Goal: Navigation & Orientation: Find specific page/section

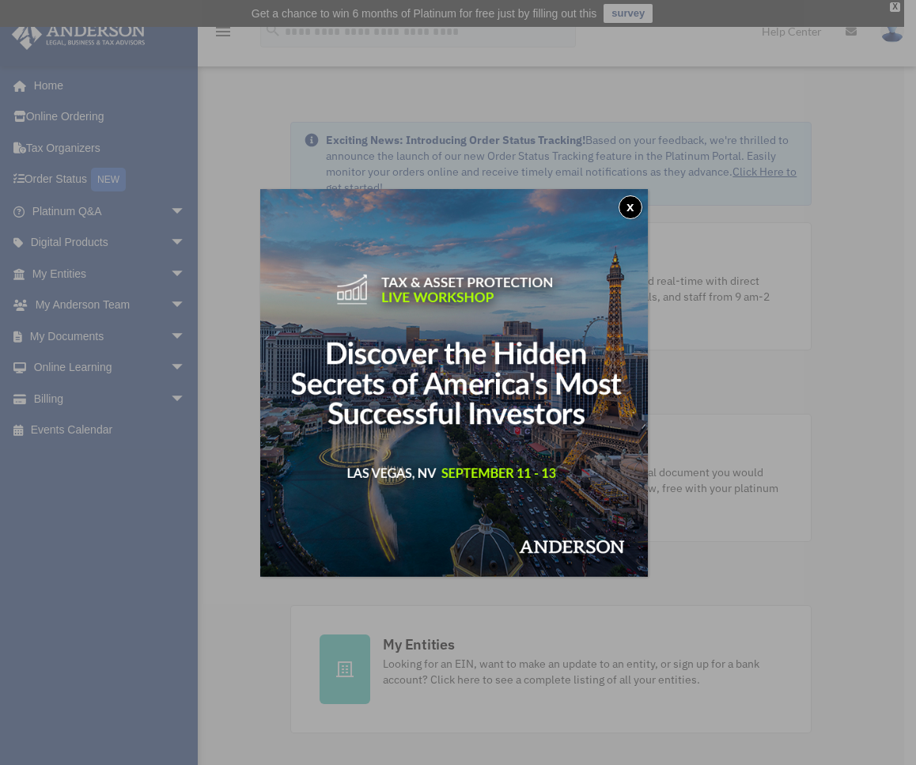
click at [629, 210] on button "x" at bounding box center [630, 207] width 24 height 24
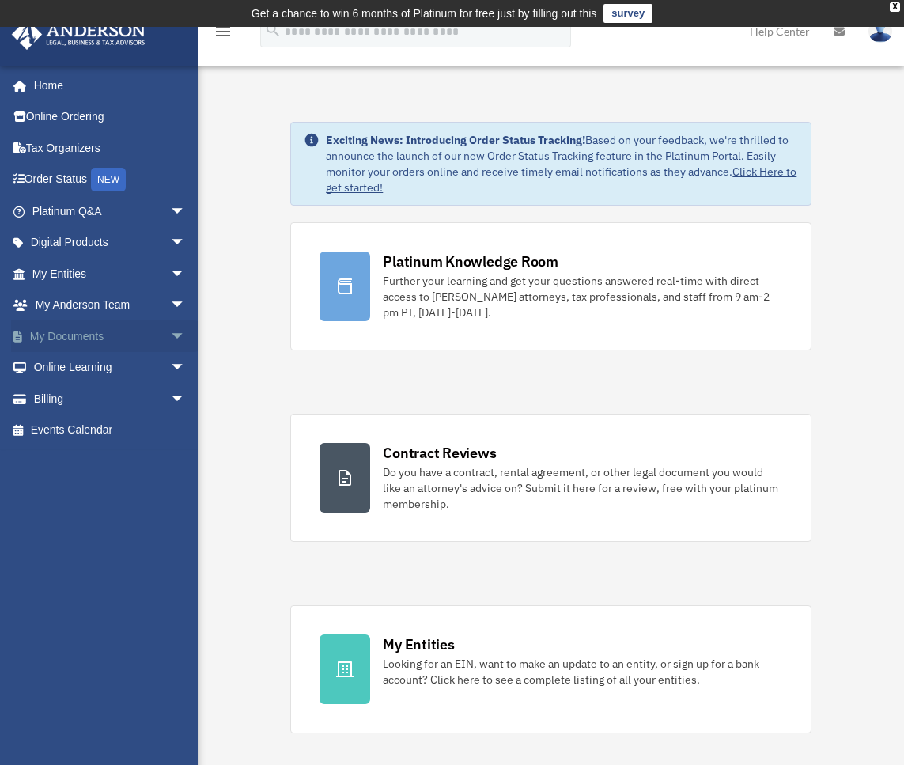
click at [170, 335] on span "arrow_drop_down" at bounding box center [186, 336] width 32 height 32
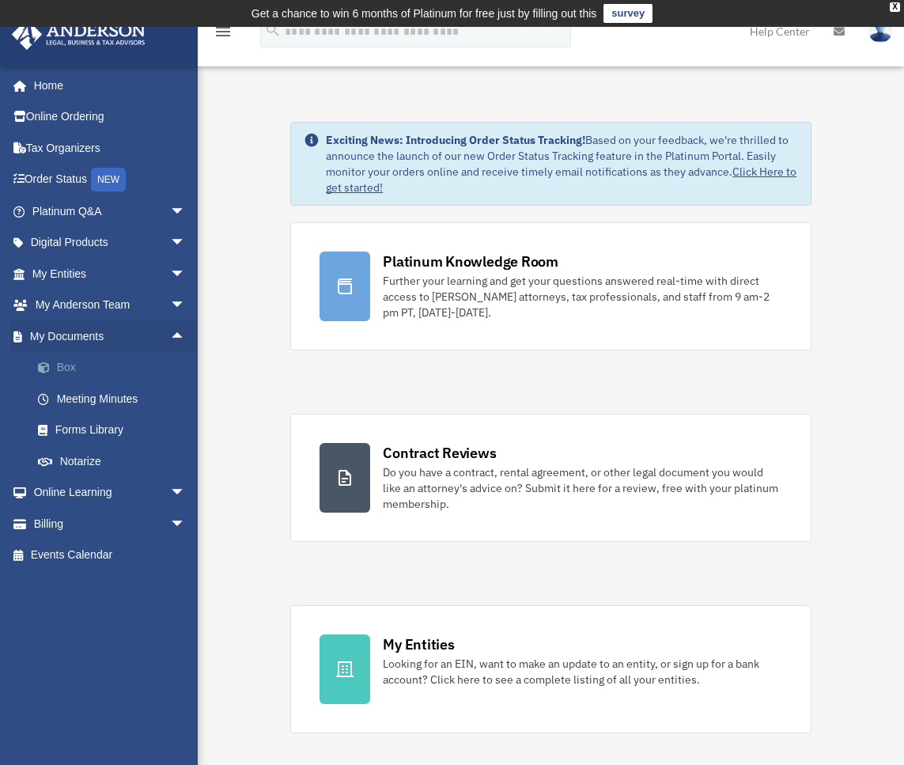
click at [69, 369] on link "Box" at bounding box center [115, 368] width 187 height 32
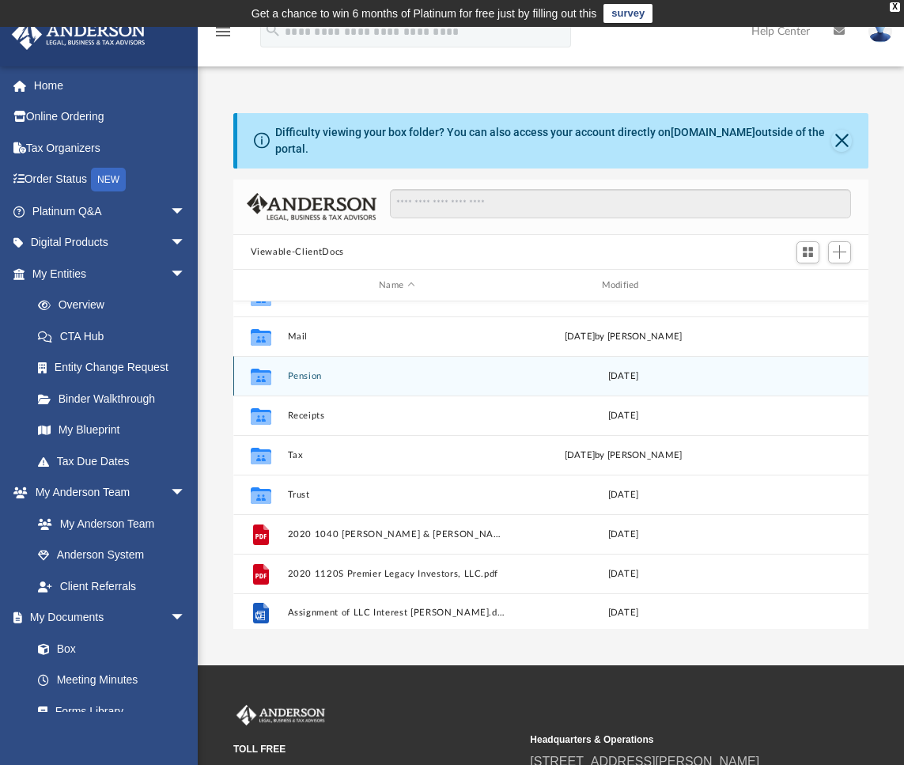
scroll to position [108, 0]
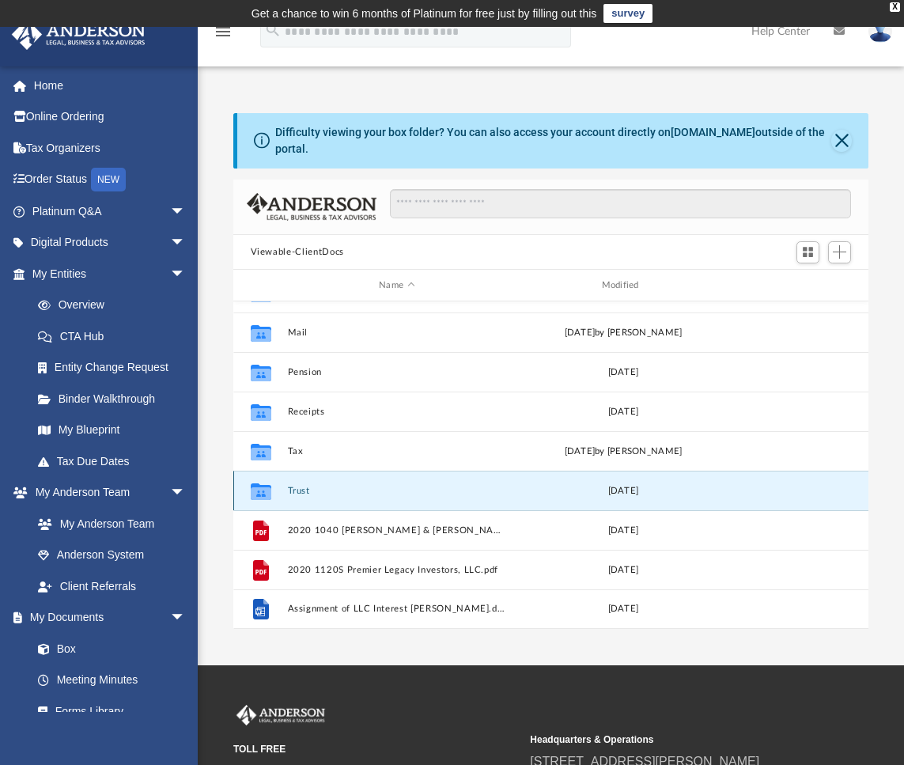
click at [295, 486] on button "Trust" at bounding box center [396, 491] width 219 height 10
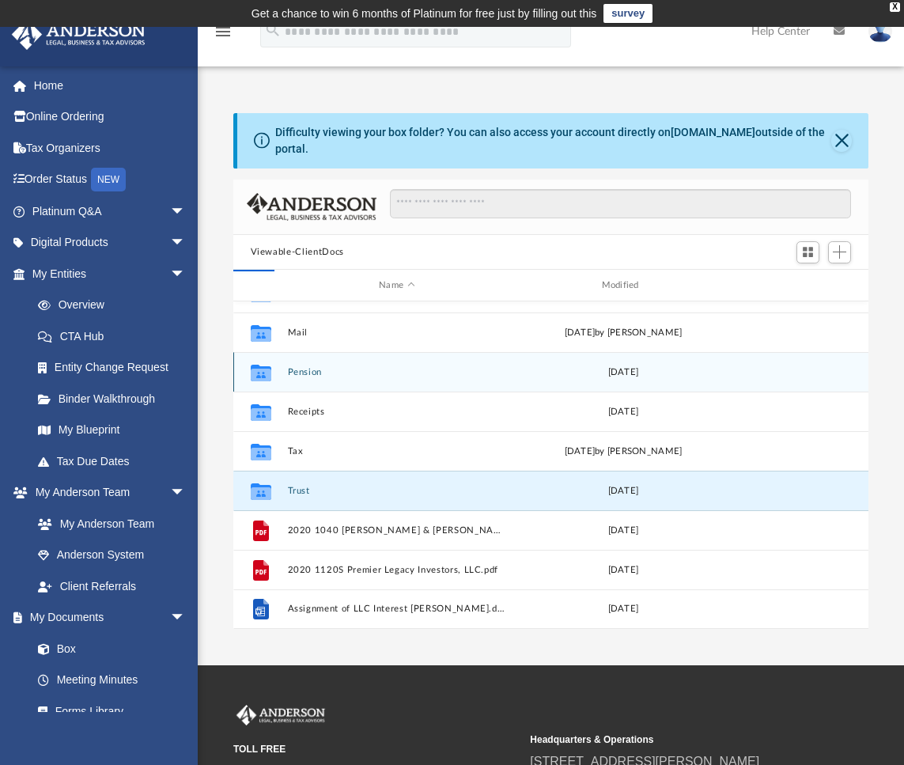
scroll to position [0, 0]
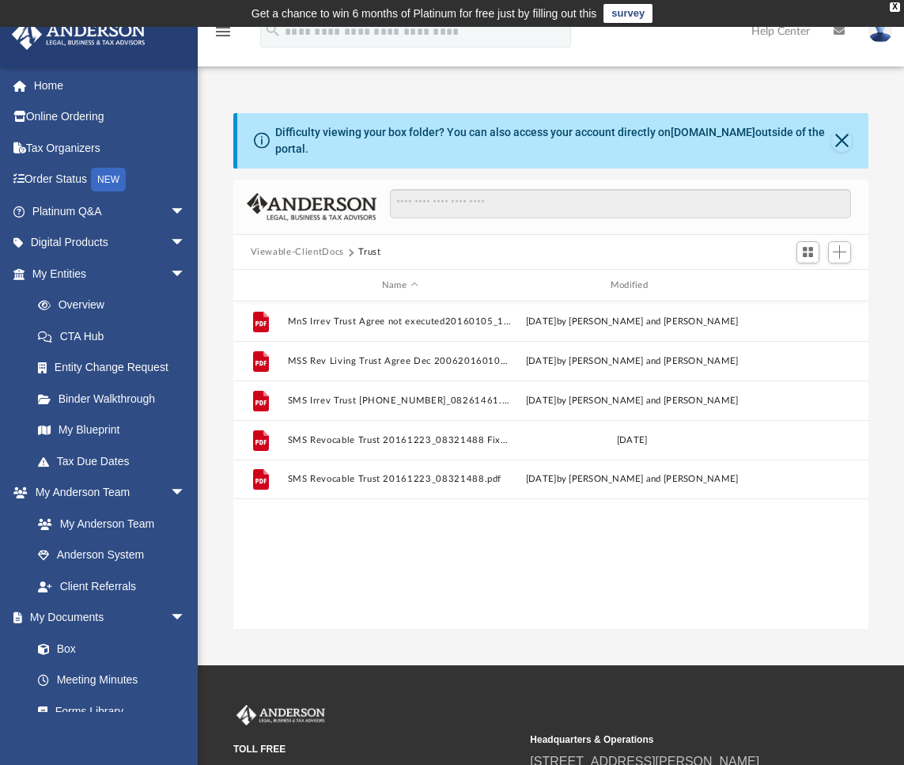
click at [282, 245] on button "Viewable-ClientDocs" at bounding box center [297, 252] width 93 height 14
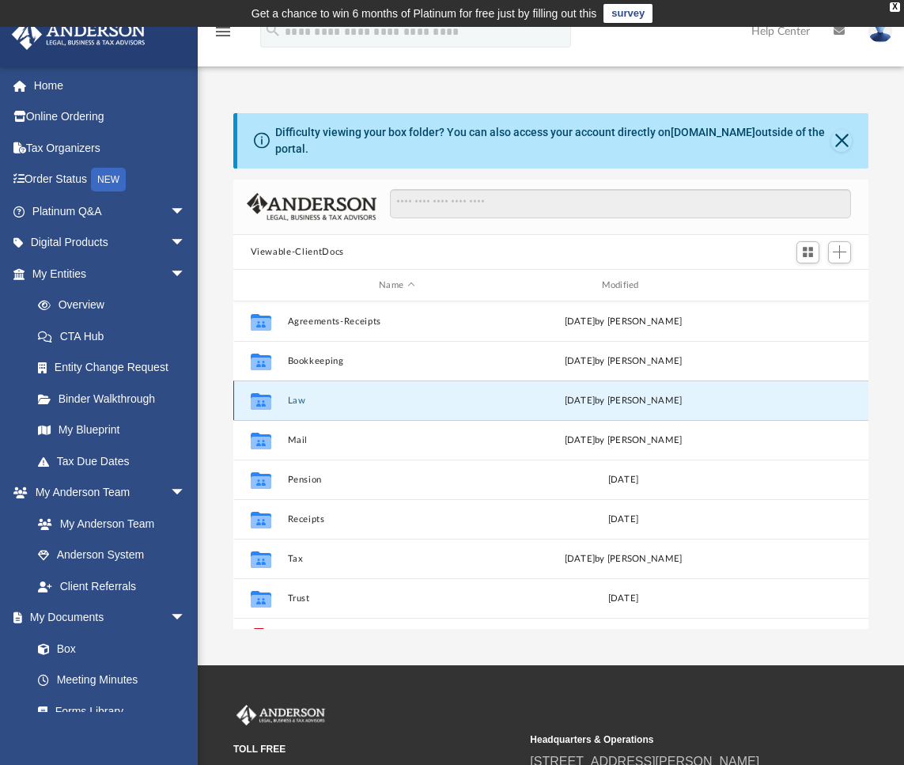
click at [293, 395] on button "Law" at bounding box center [396, 400] width 219 height 10
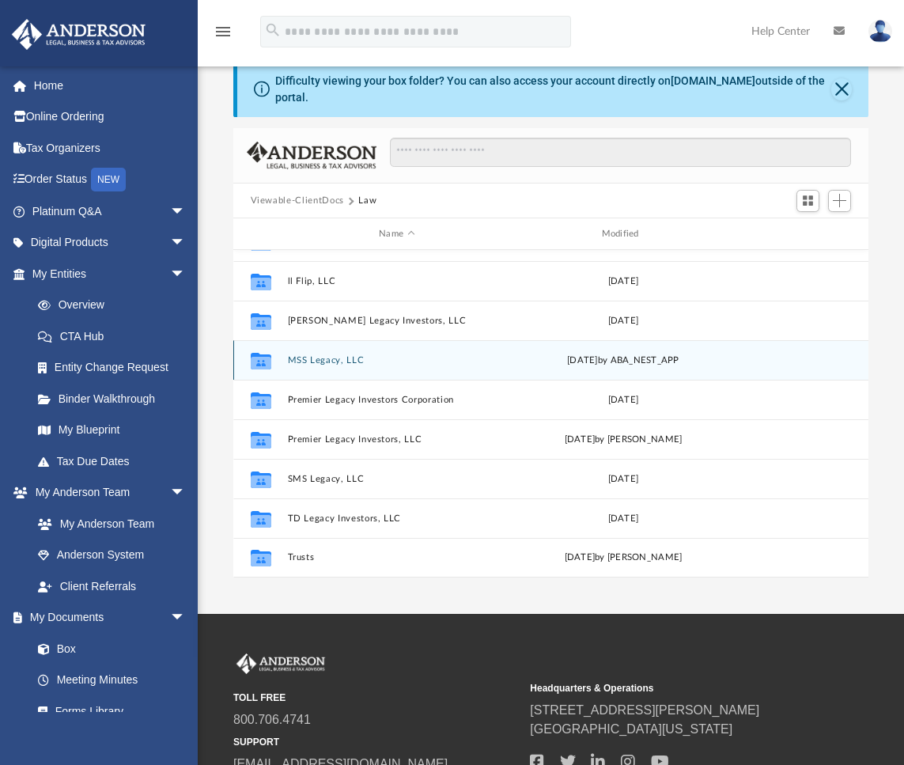
scroll to position [79, 0]
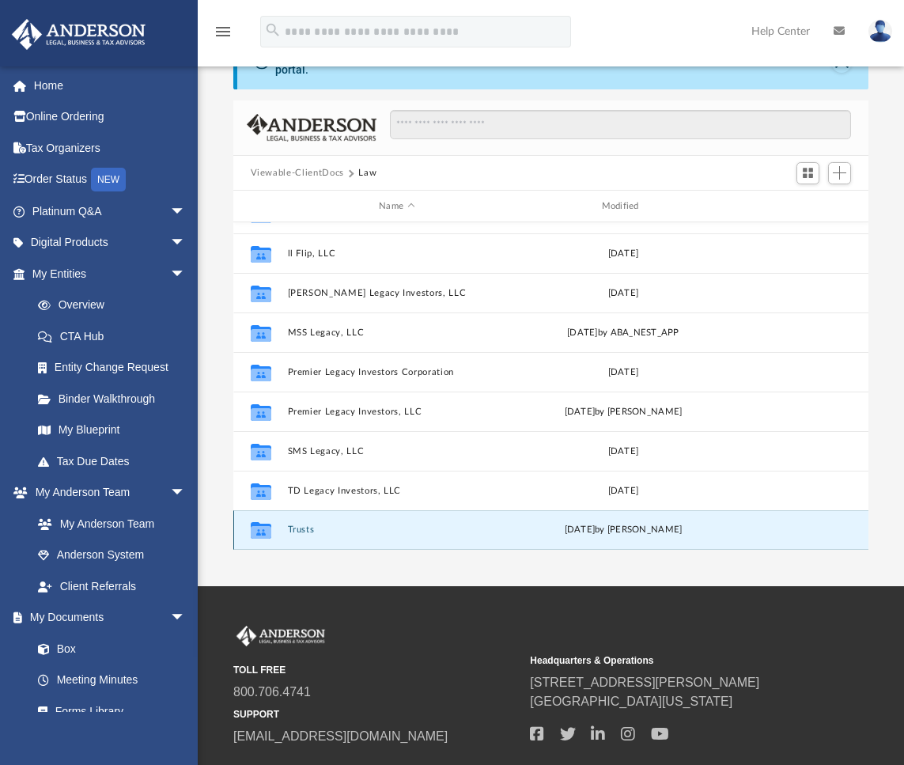
click at [299, 525] on button "Trusts" at bounding box center [396, 530] width 219 height 10
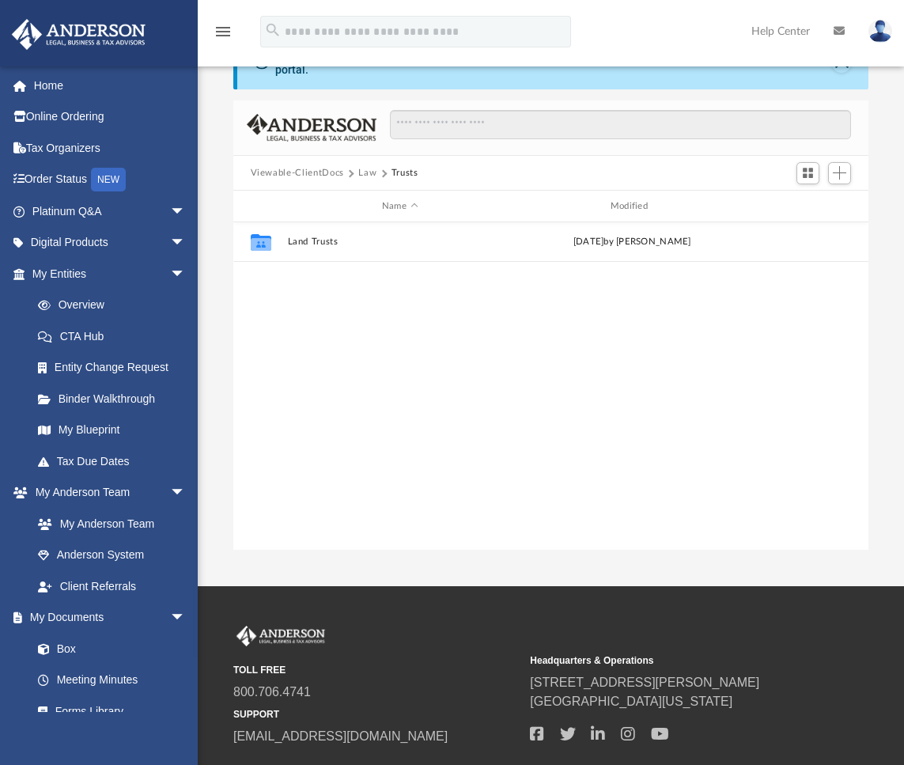
scroll to position [0, 0]
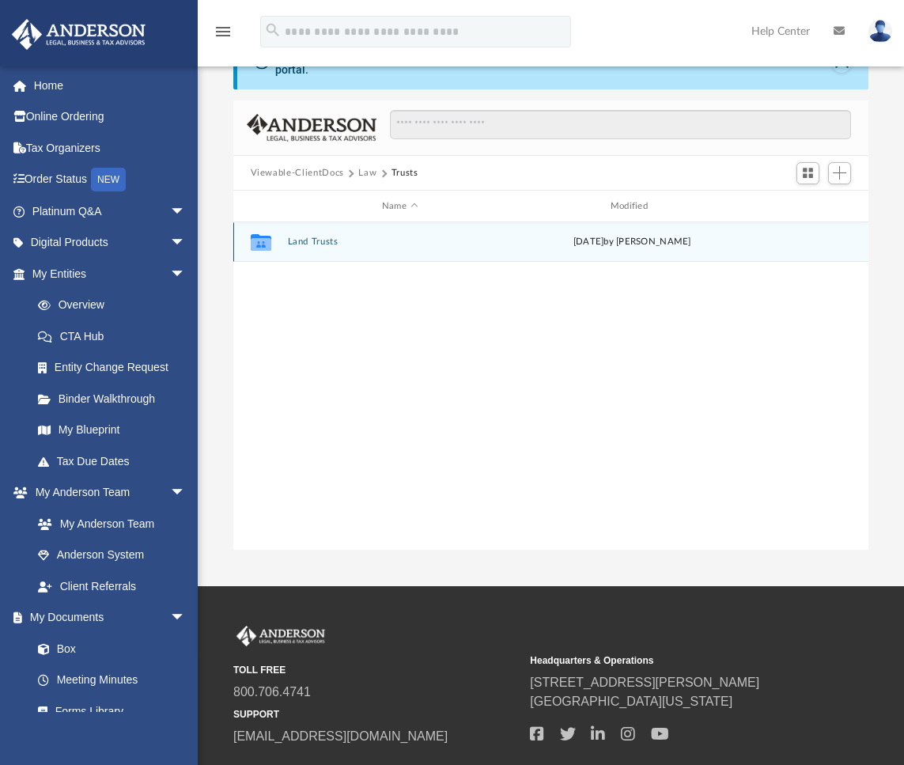
click at [292, 222] on div "Collaborated Folder Land Trusts Mon Oct 23 2023 by Brandi Williamson" at bounding box center [551, 242] width 636 height 40
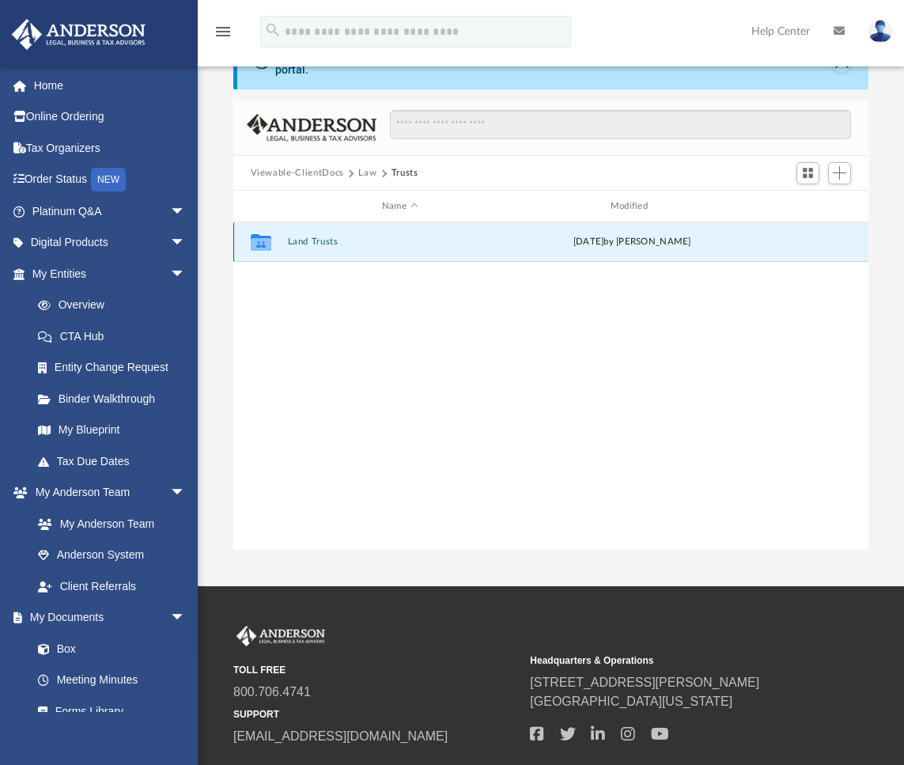
click at [292, 237] on button "Land Trusts" at bounding box center [399, 242] width 225 height 10
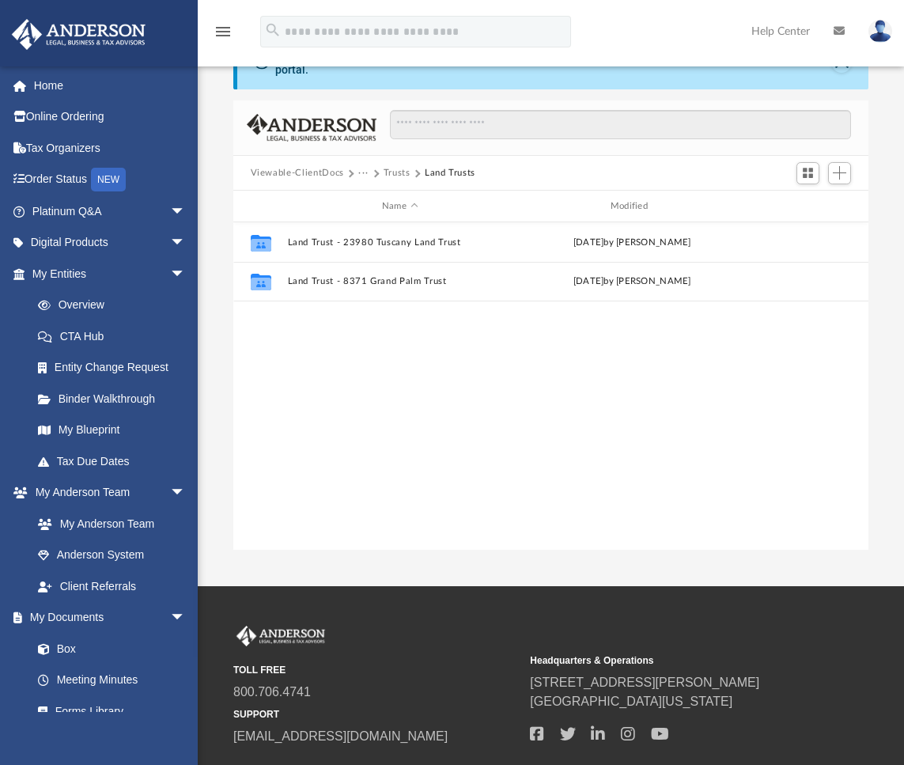
click at [395, 166] on button "Trusts" at bounding box center [397, 173] width 27 height 14
click at [365, 166] on button "Law" at bounding box center [367, 173] width 18 height 14
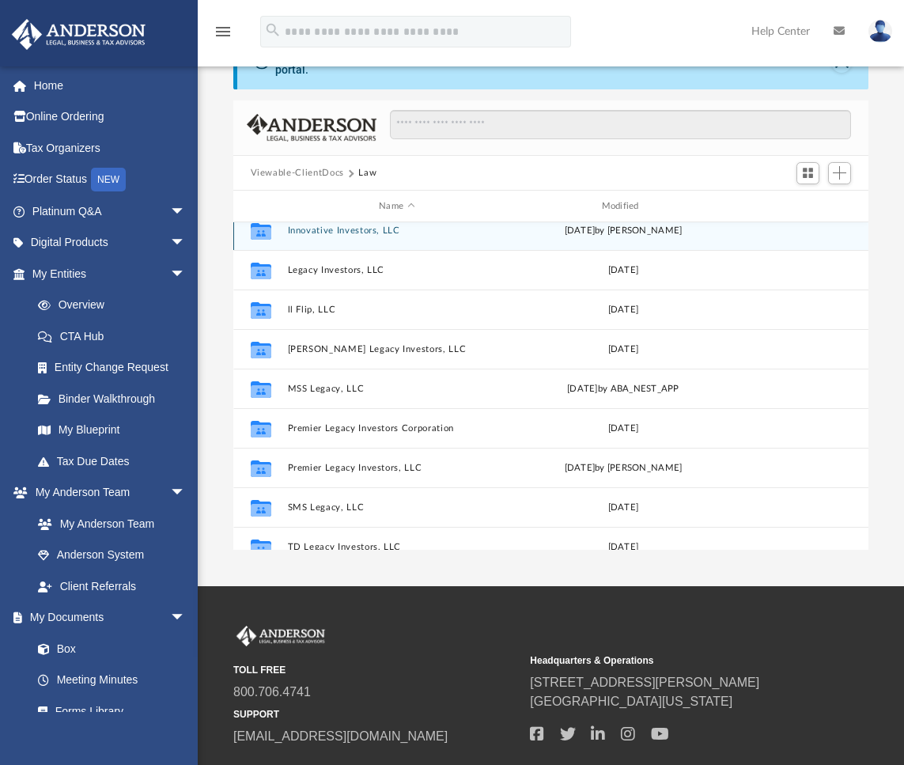
scroll to position [237, 0]
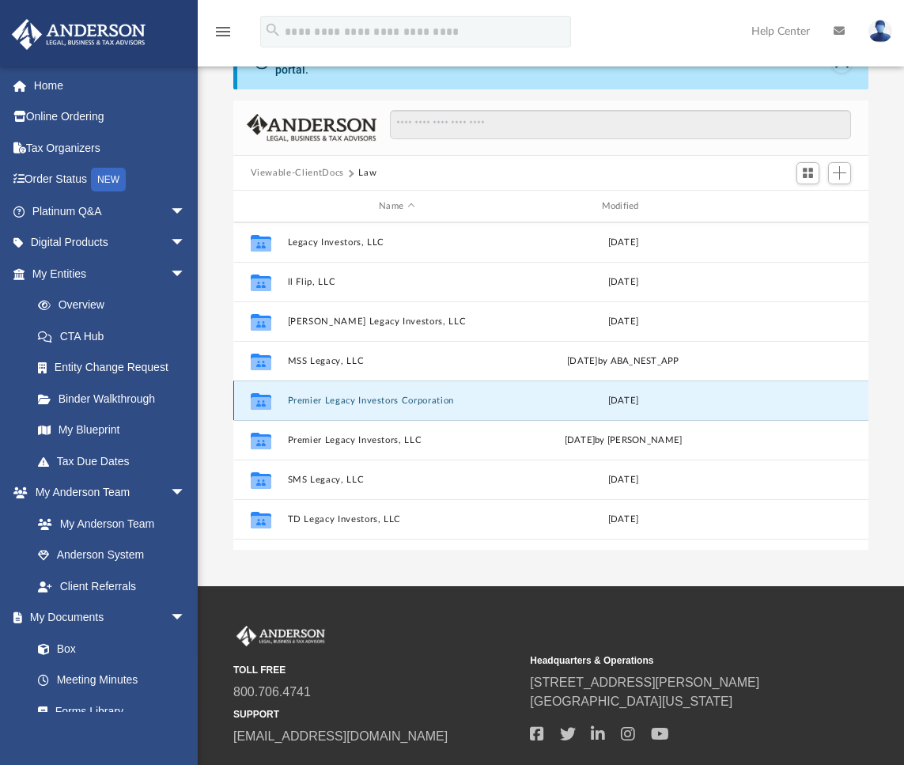
click at [308, 395] on button "Premier Legacy Investors Corporation" at bounding box center [396, 400] width 219 height 10
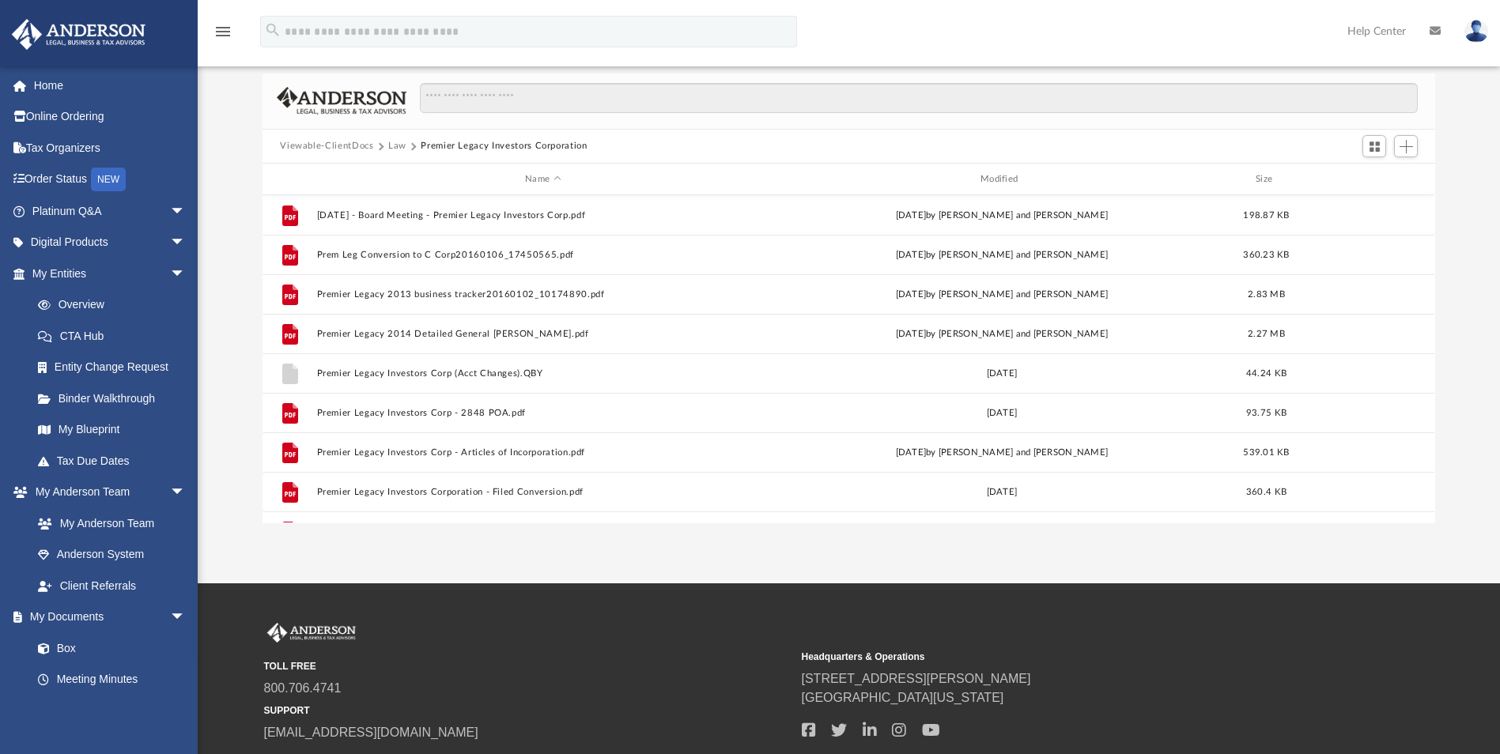
scroll to position [0, 0]
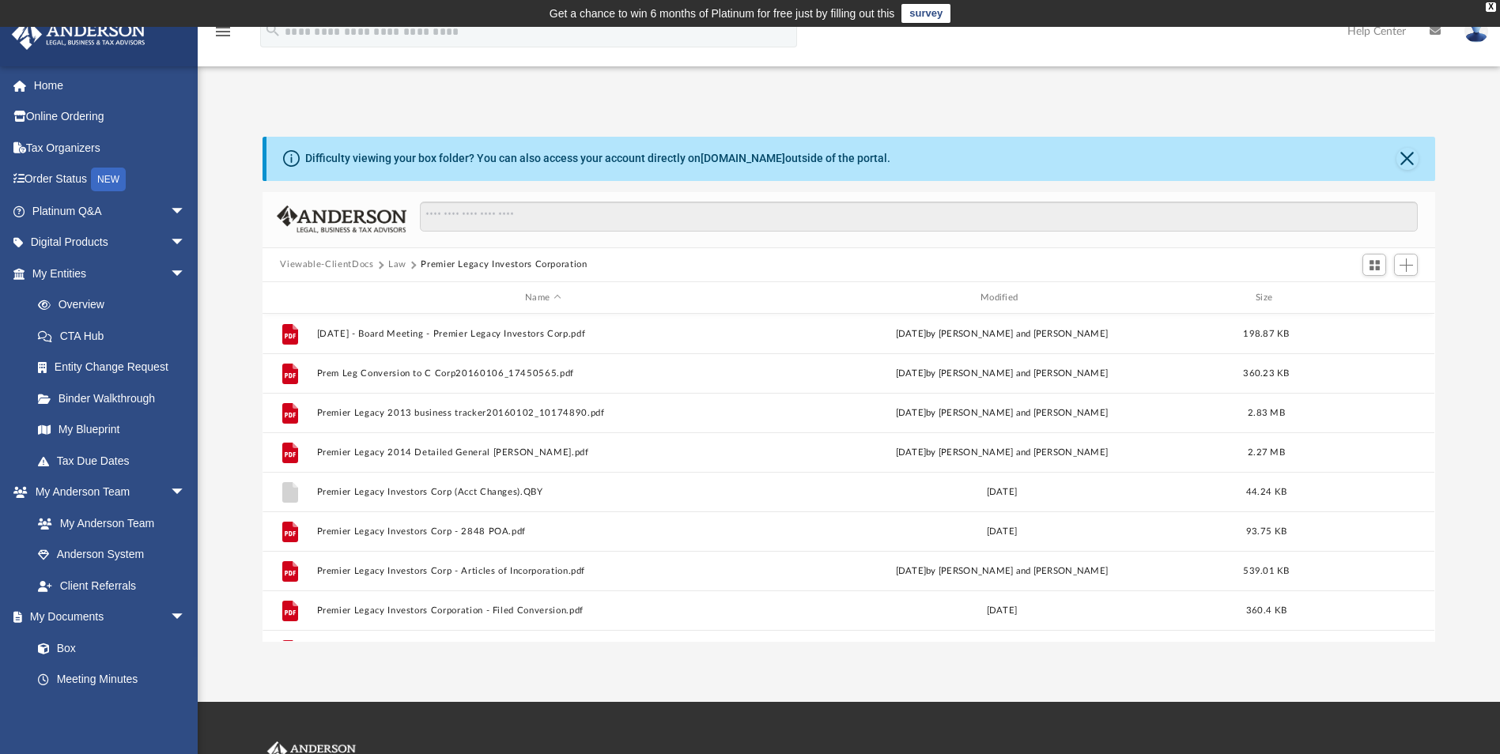
click at [390, 266] on button "Law" at bounding box center [397, 265] width 18 height 14
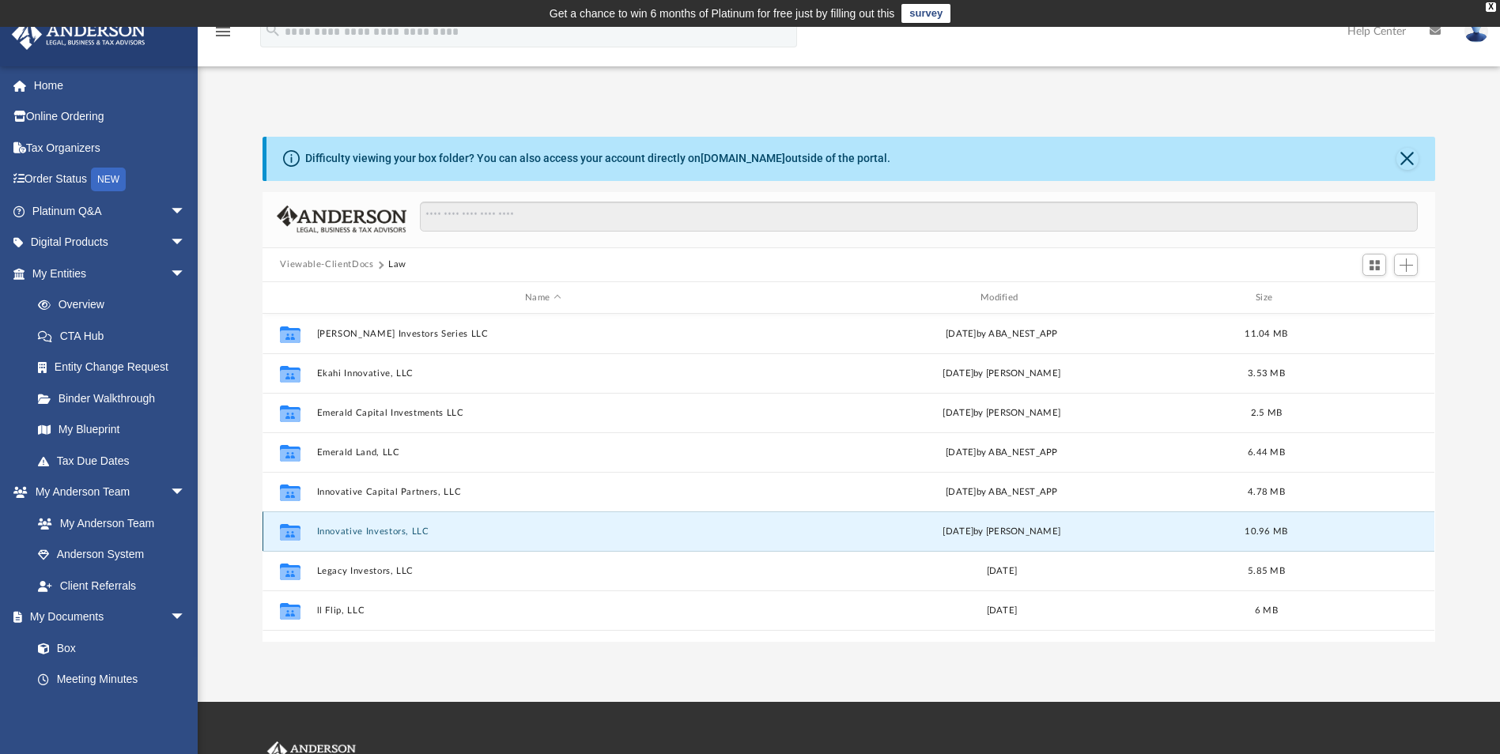
click at [356, 531] on button "Innovative Investors, LLC" at bounding box center [543, 532] width 452 height 10
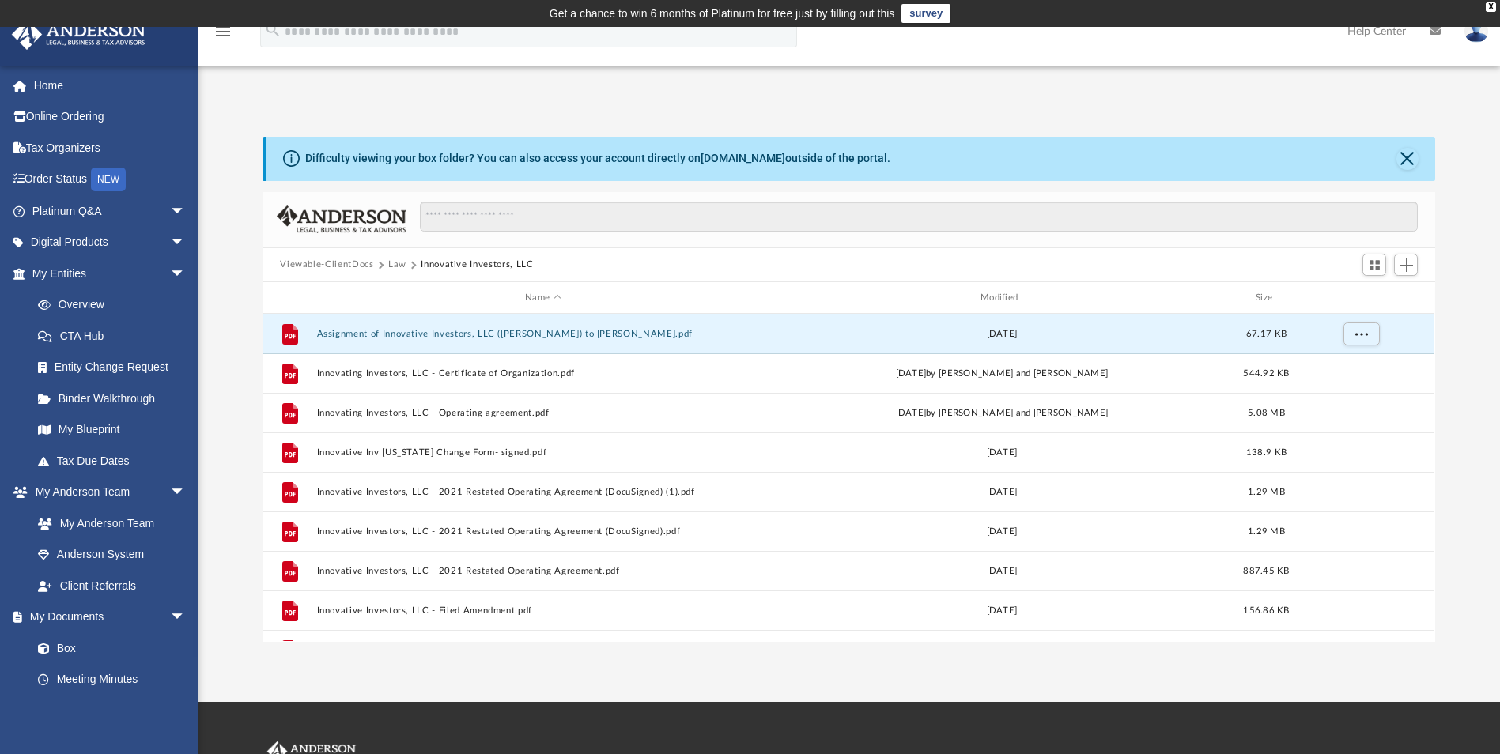
click at [377, 335] on button "Assignment of Innovative Investors, LLC (Susan) to Tyler M Stauder.pdf" at bounding box center [543, 334] width 452 height 10
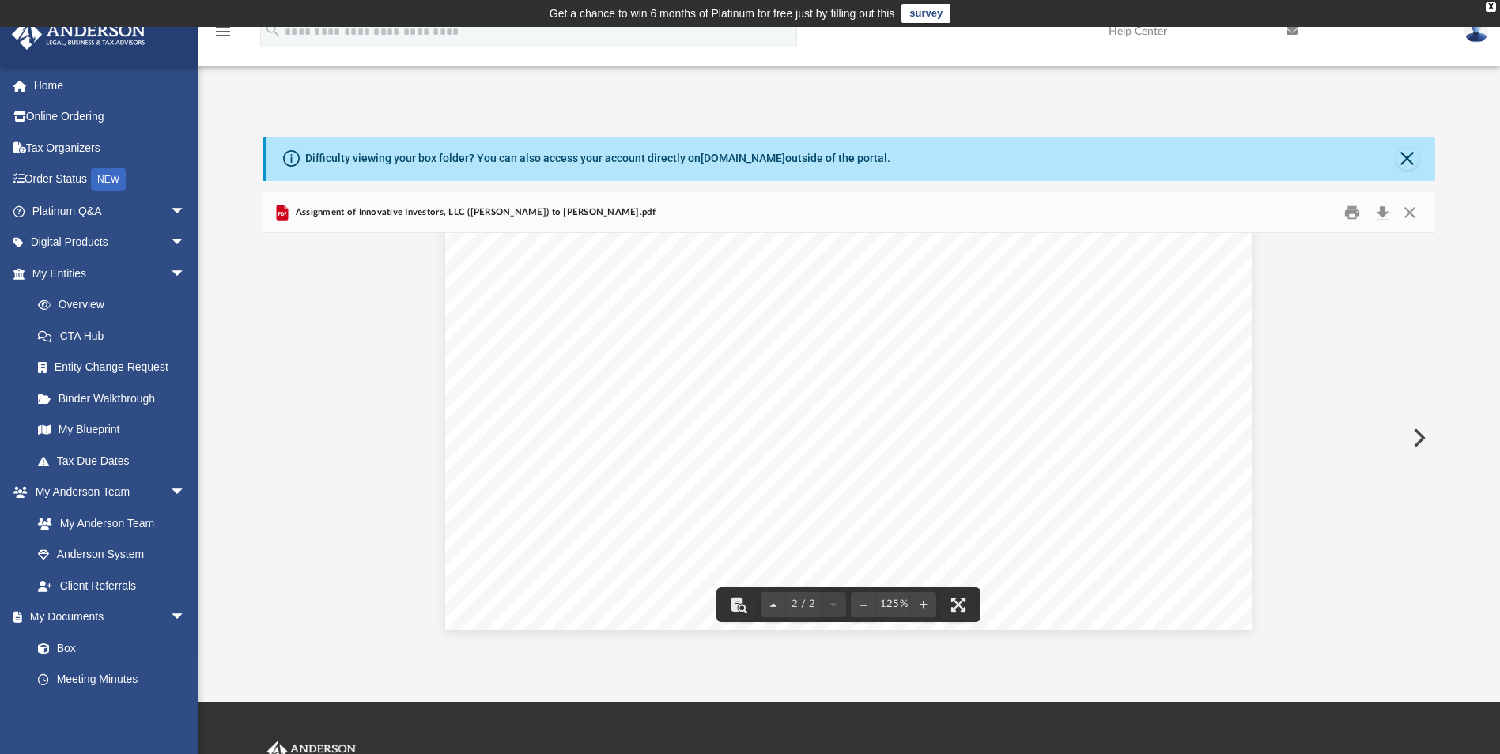
click at [486, 494] on div "Assignment of Membership Interest Page 2 of 2 economic risks of this investment…" at bounding box center [848, 108] width 807 height 1044
click at [915, 214] on button "Print" at bounding box center [1352, 212] width 32 height 25
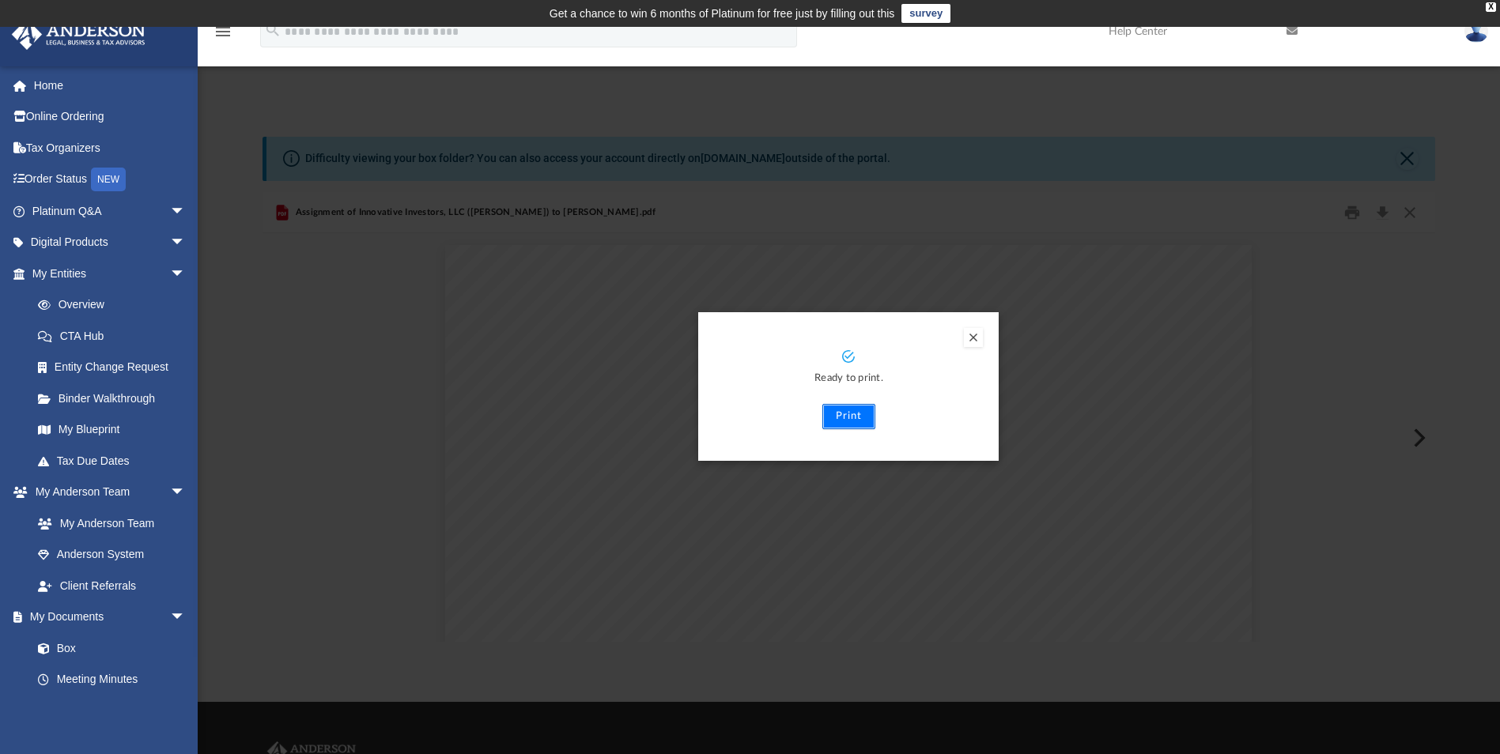
click at [845, 413] on button "Print" at bounding box center [848, 416] width 53 height 25
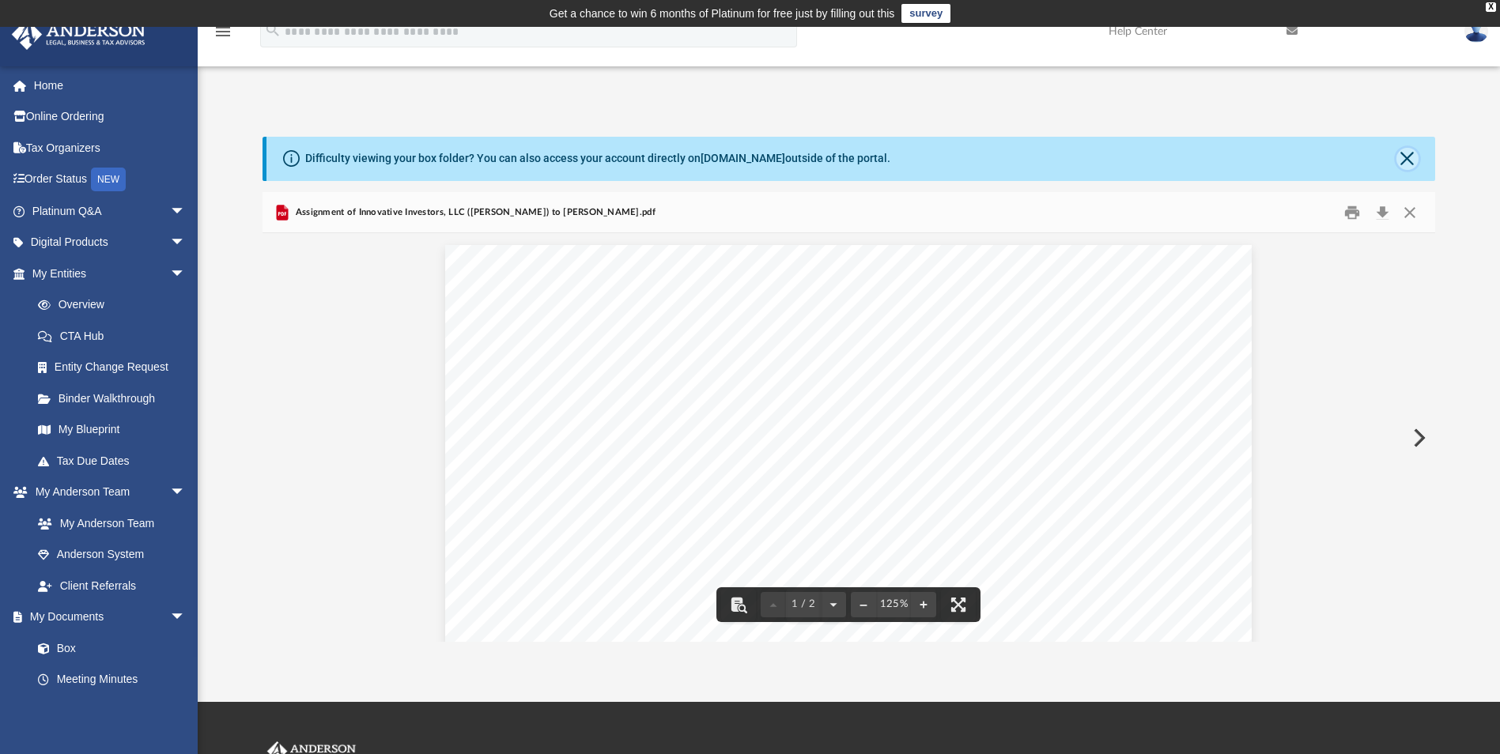
click at [915, 154] on button "Close" at bounding box center [1408, 159] width 22 height 22
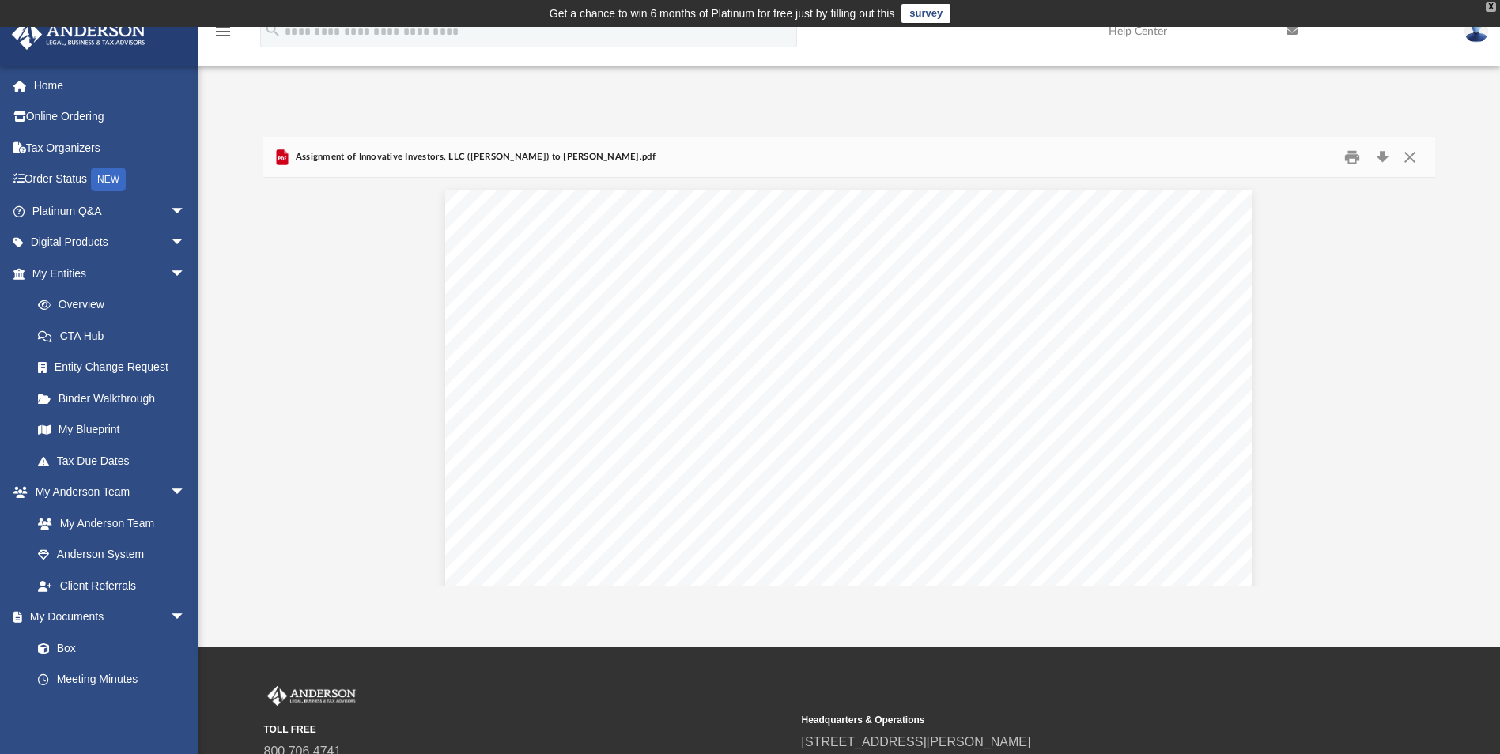
click at [915, 6] on div "X" at bounding box center [1491, 6] width 10 height 9
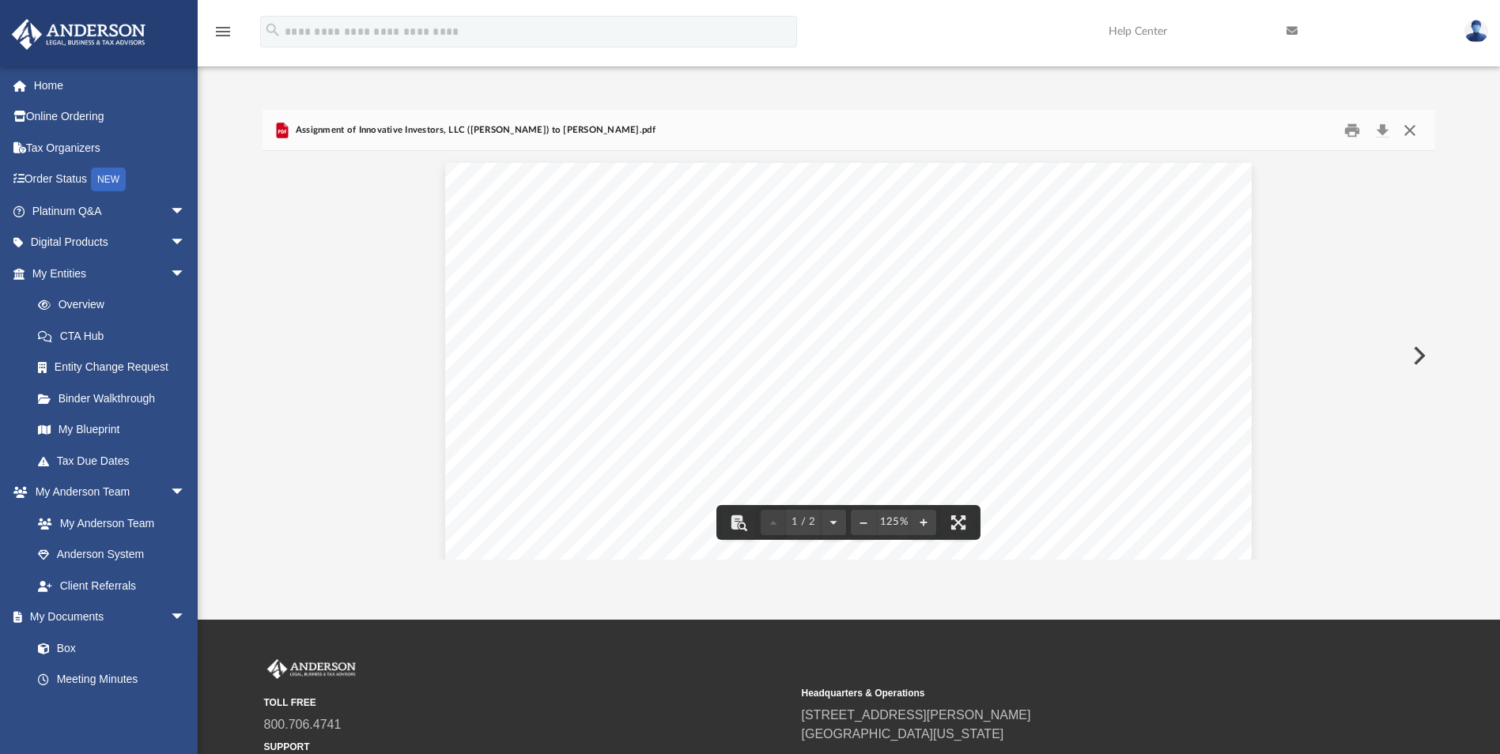
click at [915, 126] on button "Close" at bounding box center [1410, 130] width 28 height 25
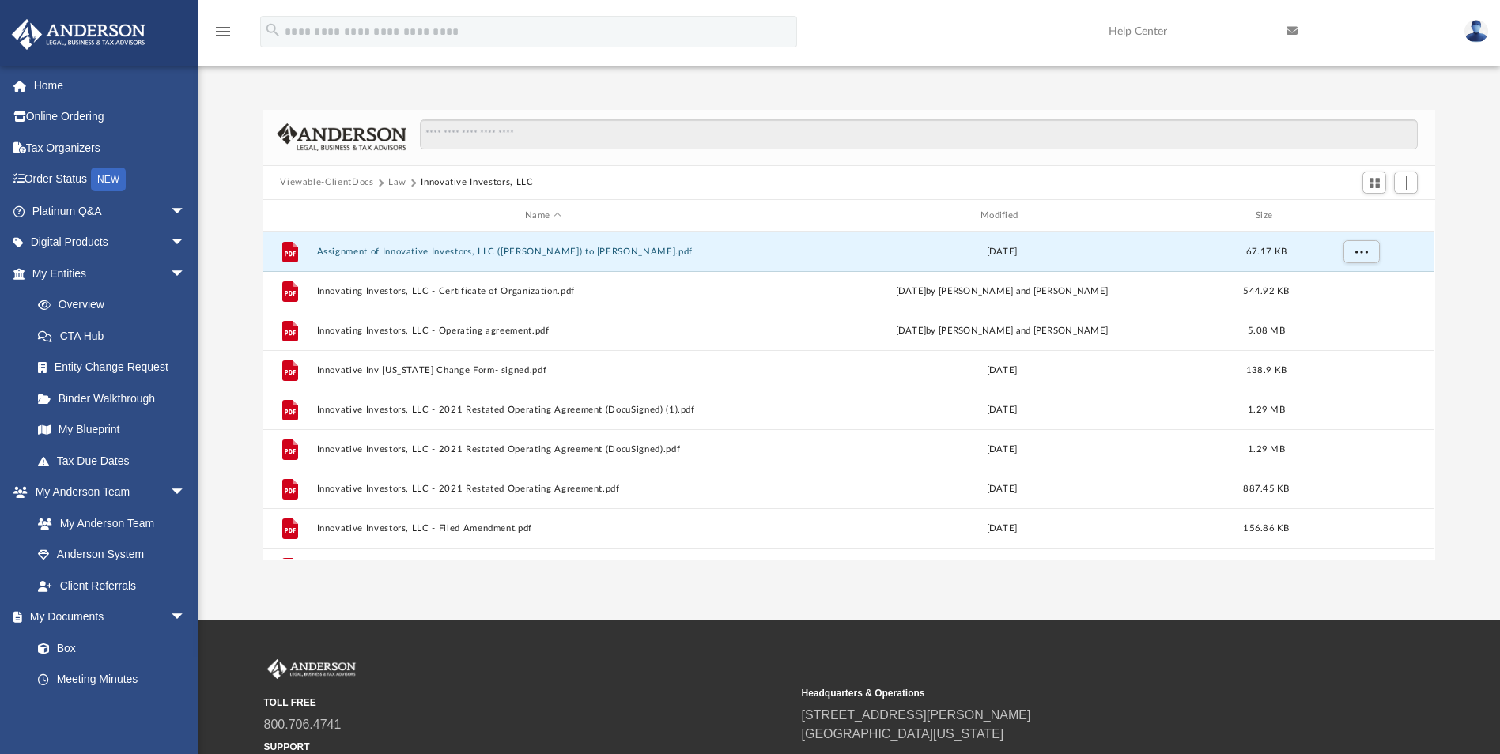
click at [395, 184] on button "Law" at bounding box center [397, 183] width 18 height 14
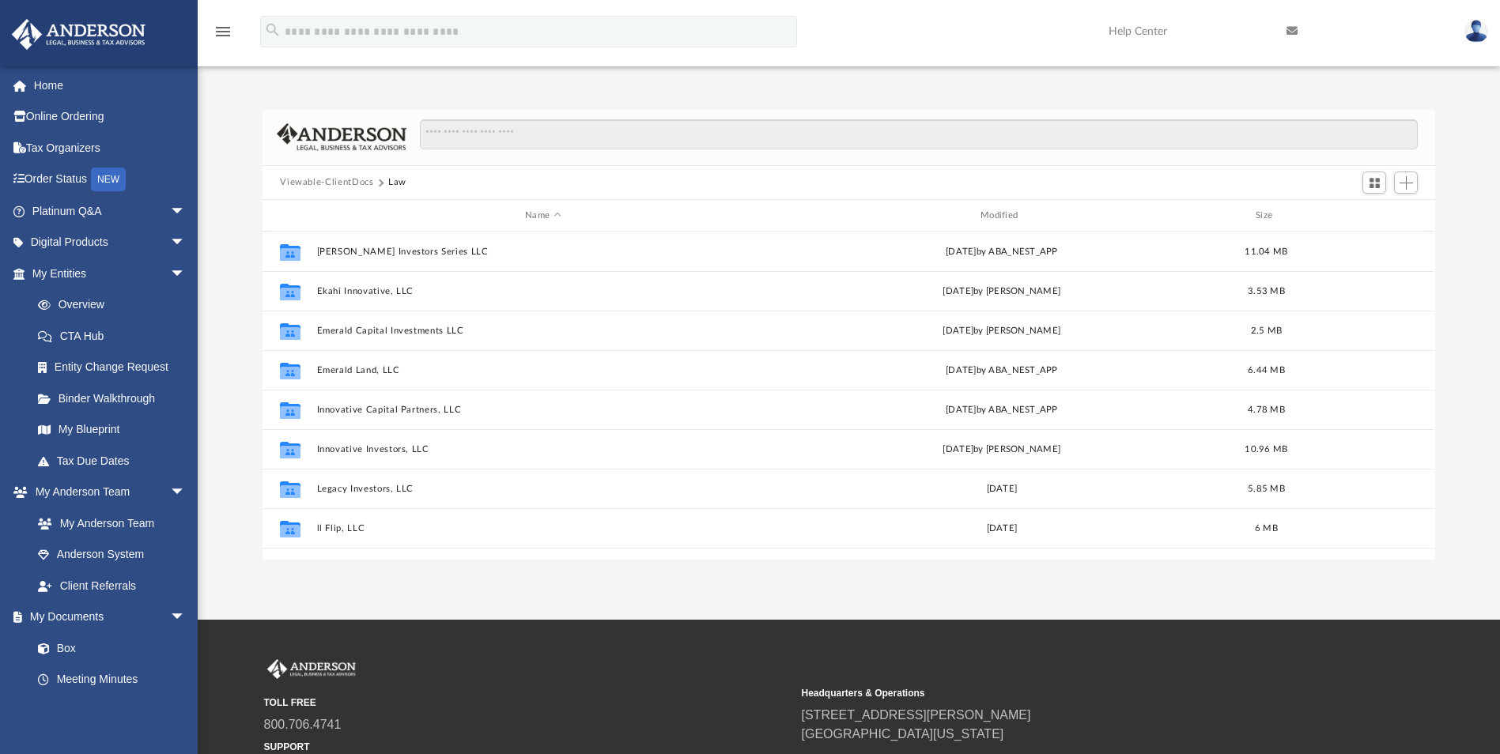
click at [342, 180] on button "Viewable-ClientDocs" at bounding box center [326, 183] width 93 height 14
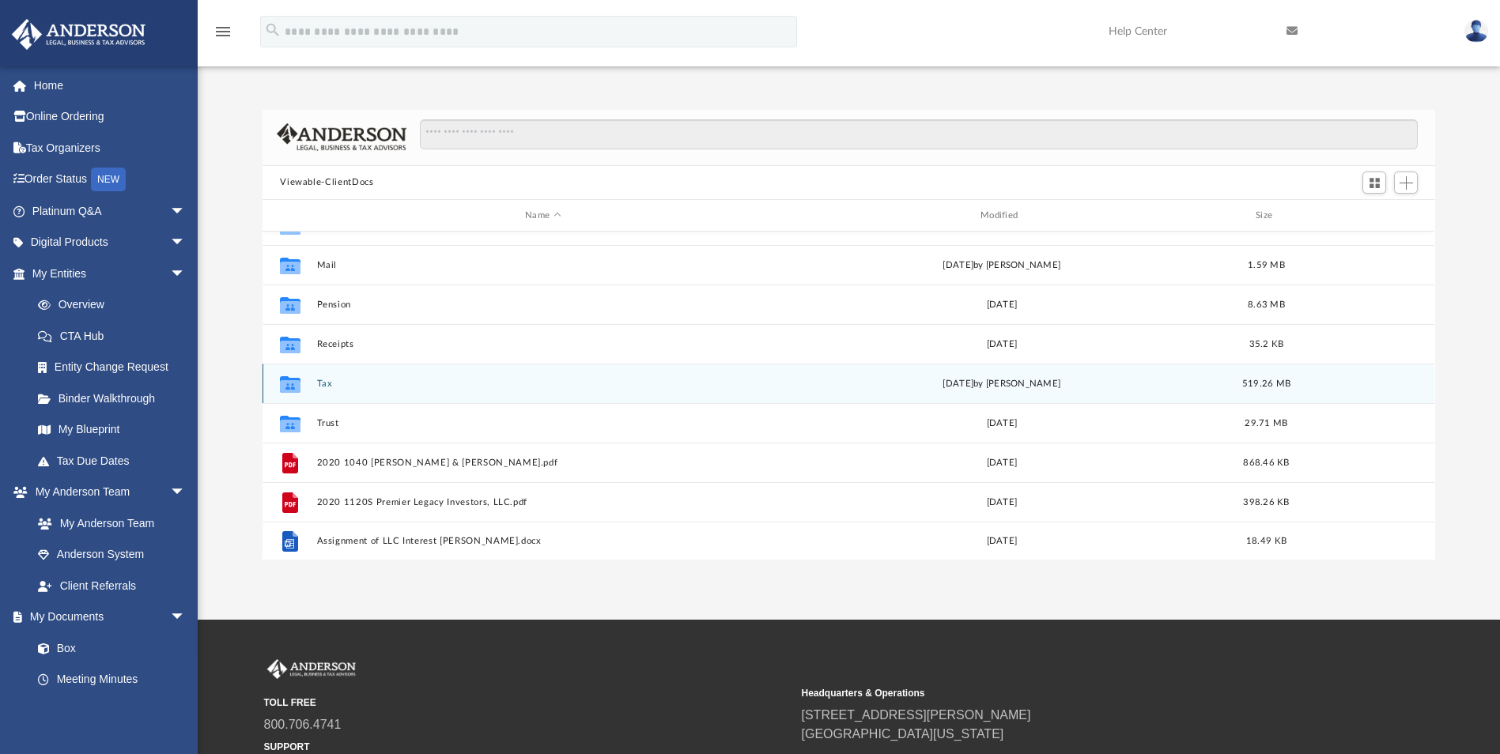
scroll to position [108, 0]
click at [329, 380] on button "Tax" at bounding box center [543, 381] width 452 height 10
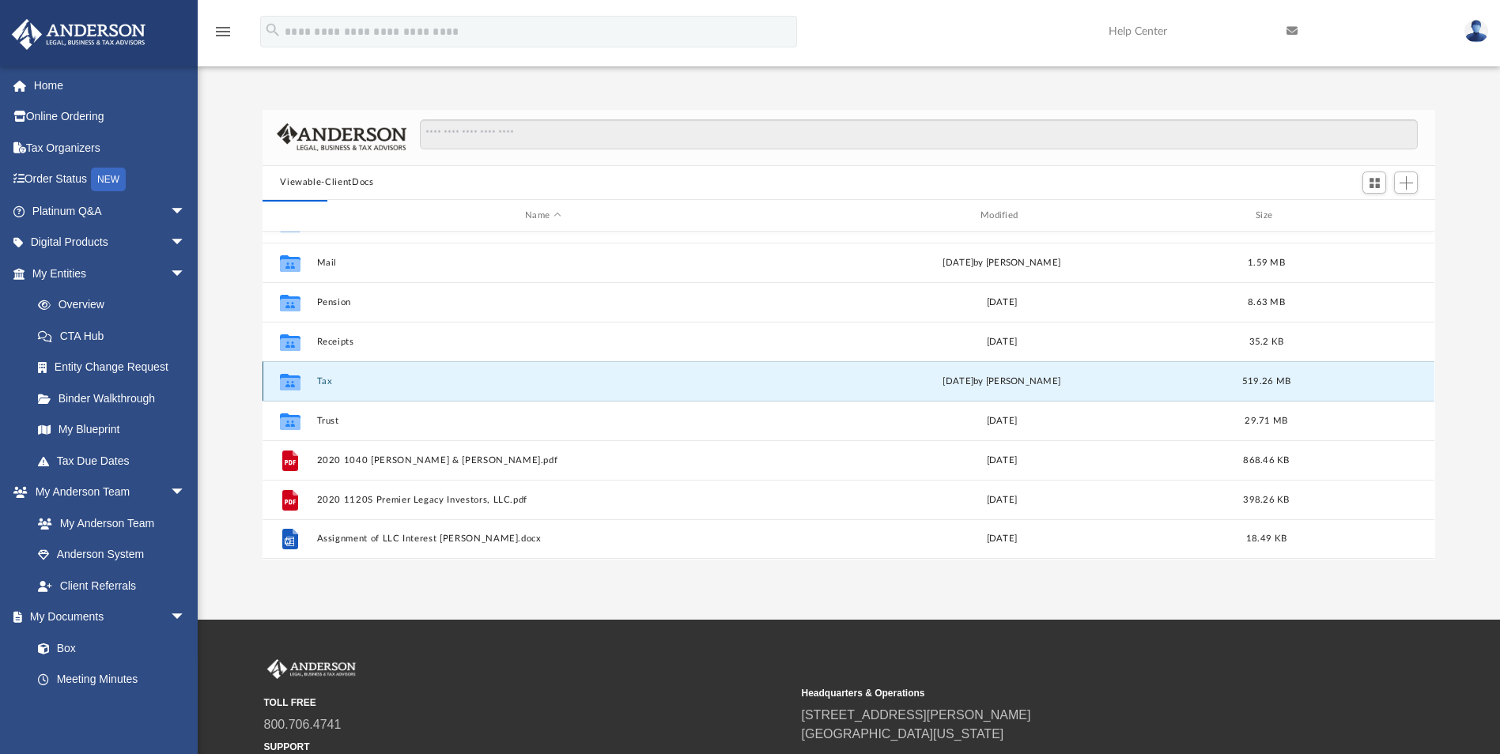
scroll to position [0, 0]
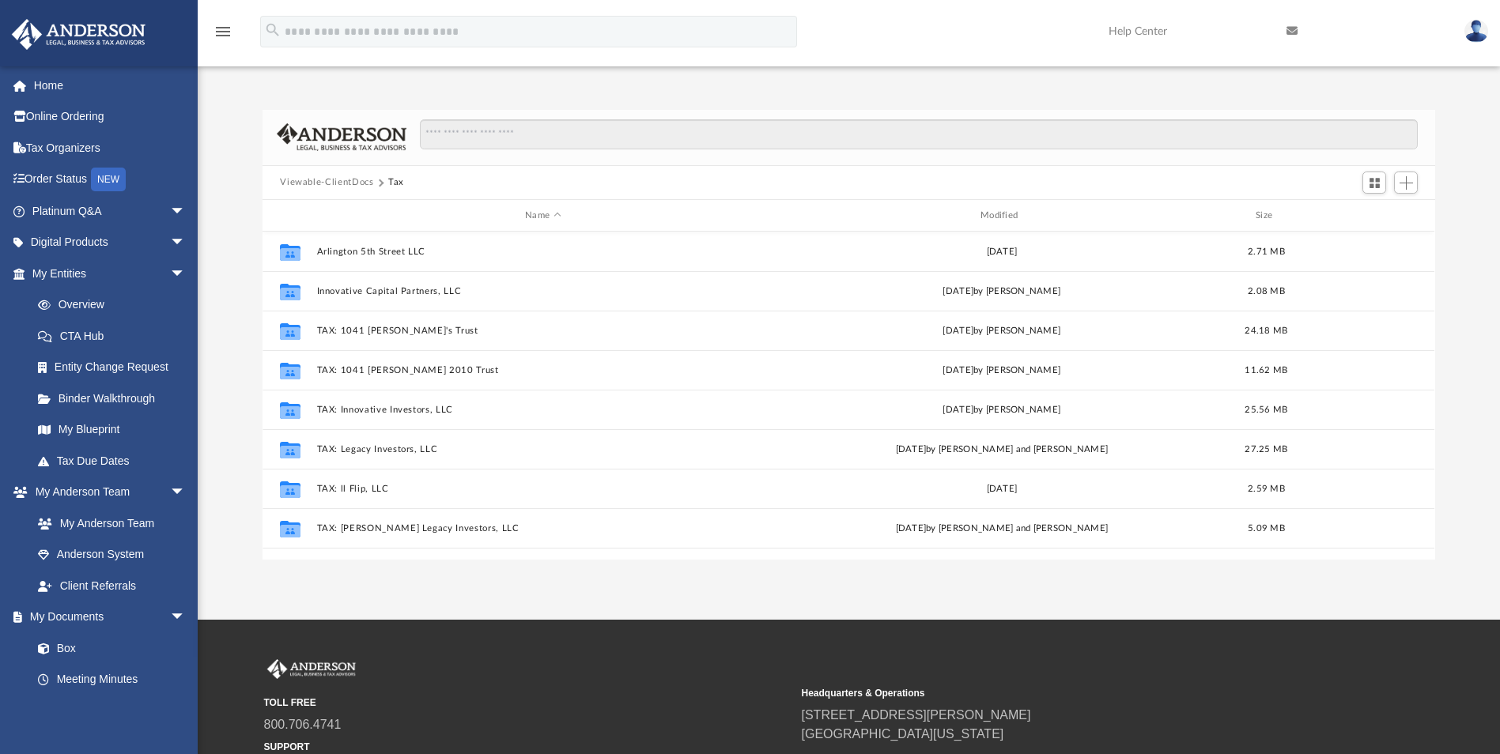
click at [346, 180] on button "Viewable-ClientDocs" at bounding box center [326, 183] width 93 height 14
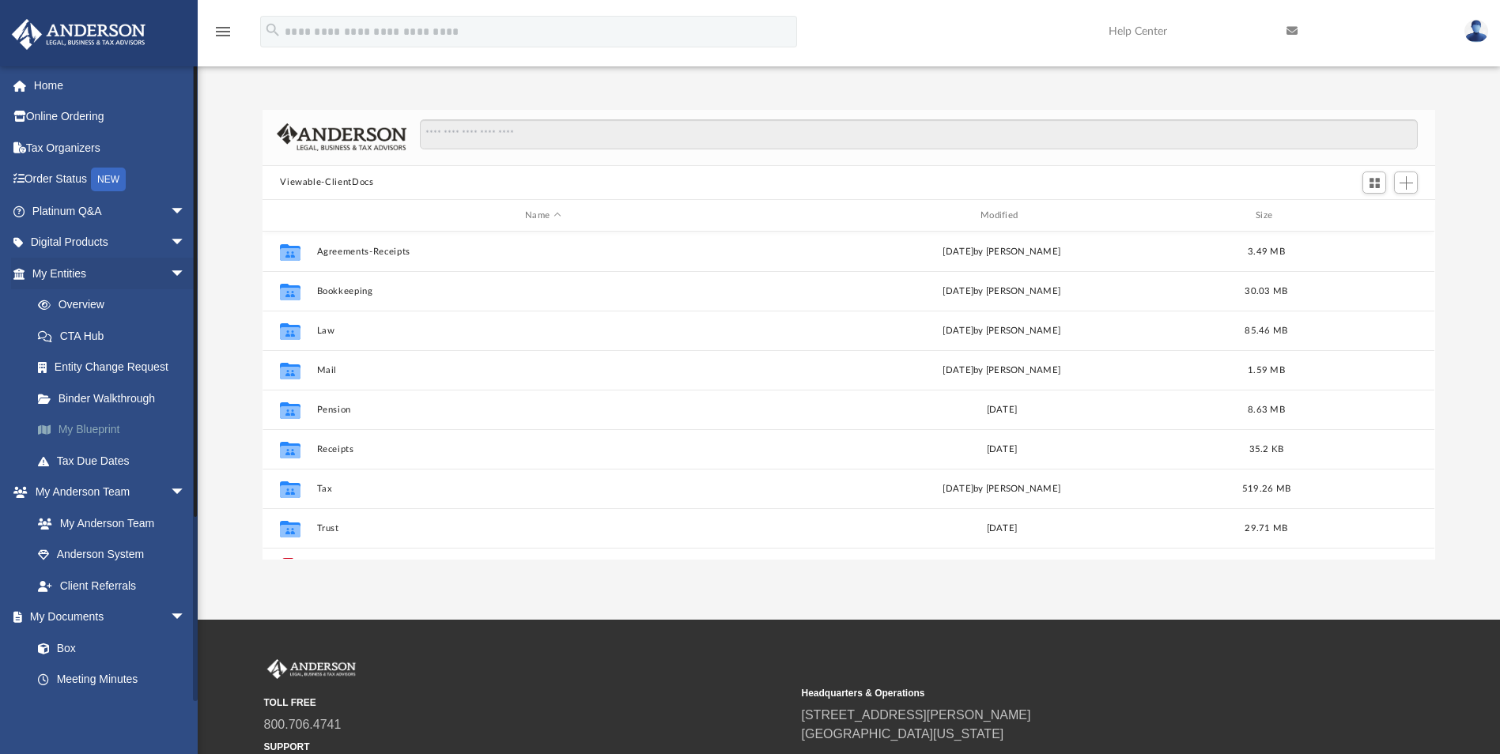
click at [63, 428] on link "My Blueprint" at bounding box center [115, 430] width 187 height 32
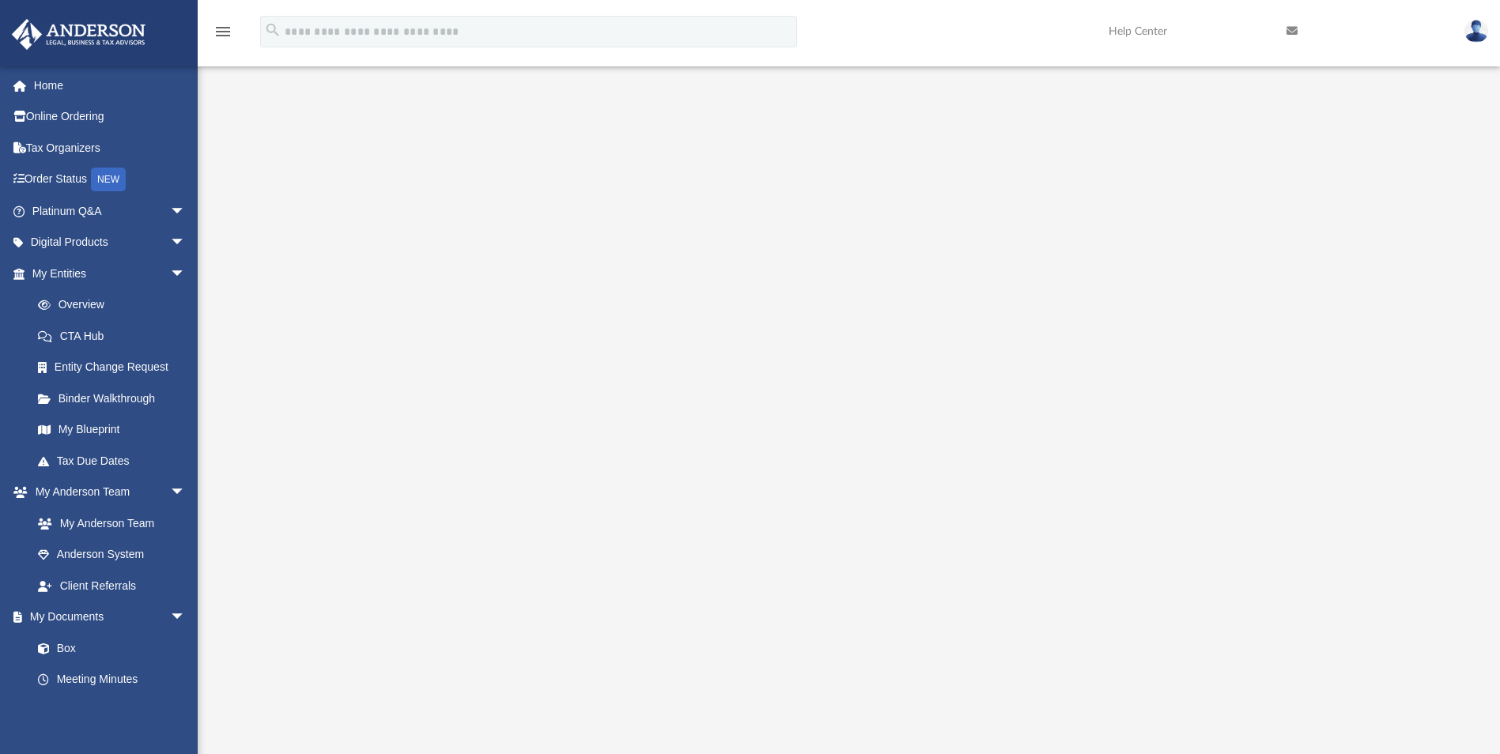
click at [915, 154] on div at bounding box center [849, 426] width 1172 height 633
click at [79, 366] on link "Entity Change Request" at bounding box center [115, 368] width 187 height 32
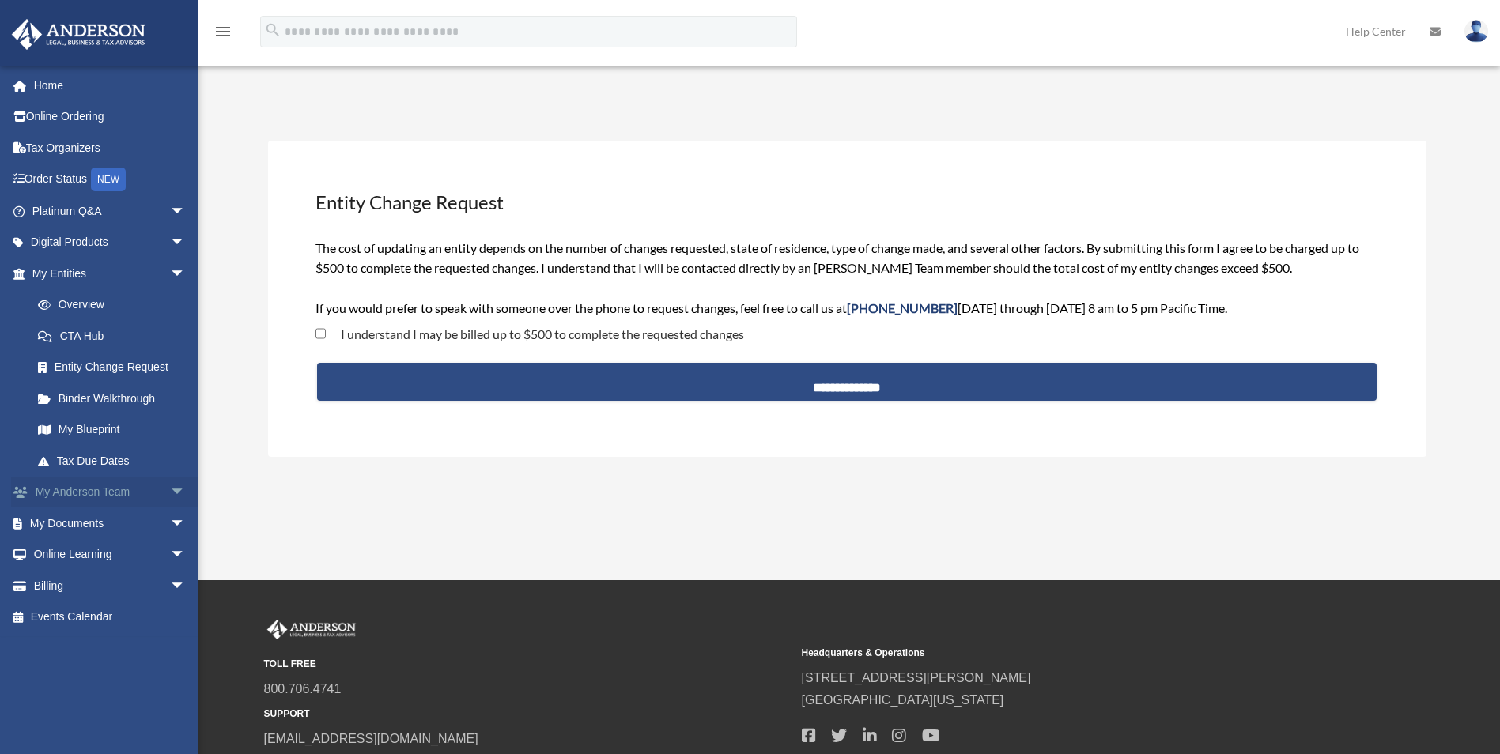
click at [170, 493] on span "arrow_drop_down" at bounding box center [186, 493] width 32 height 32
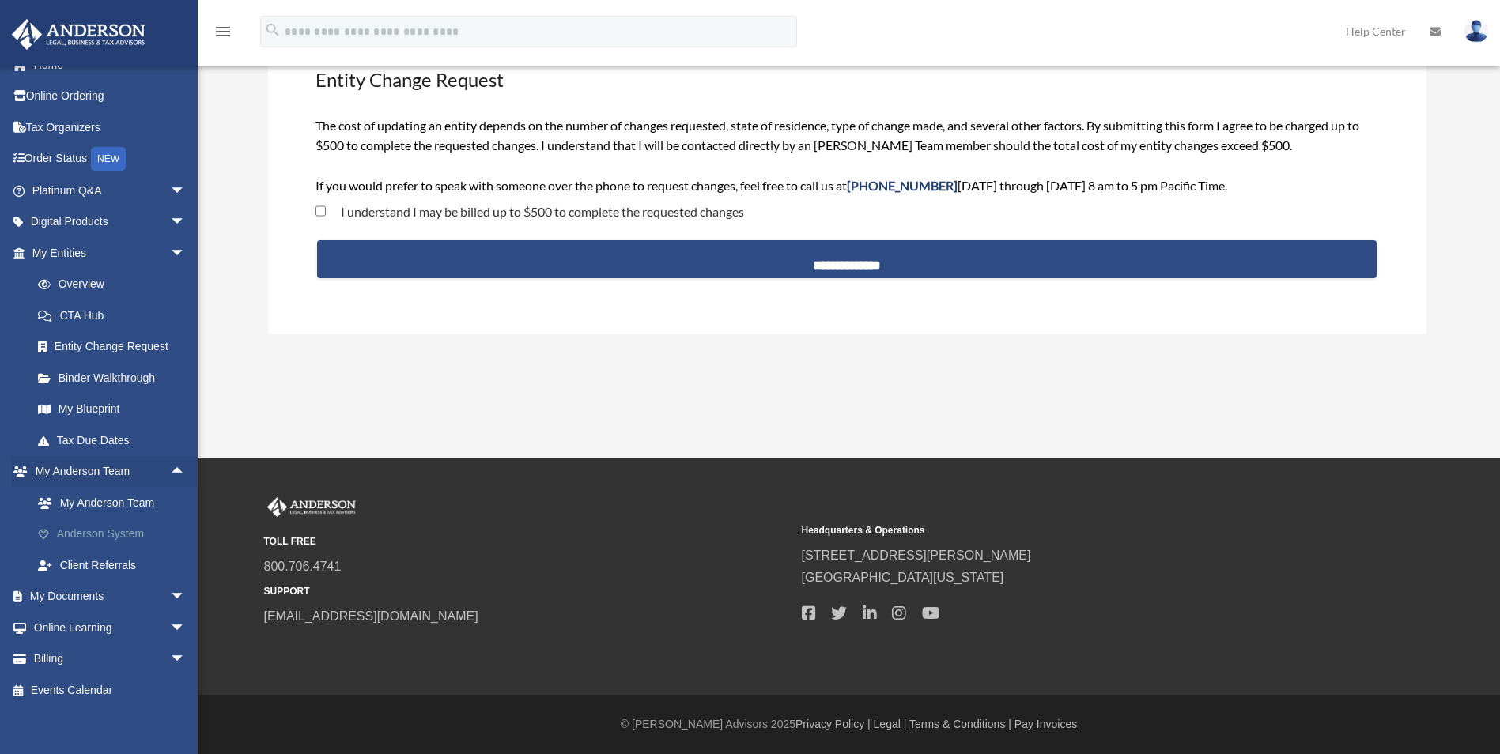
scroll to position [29, 0]
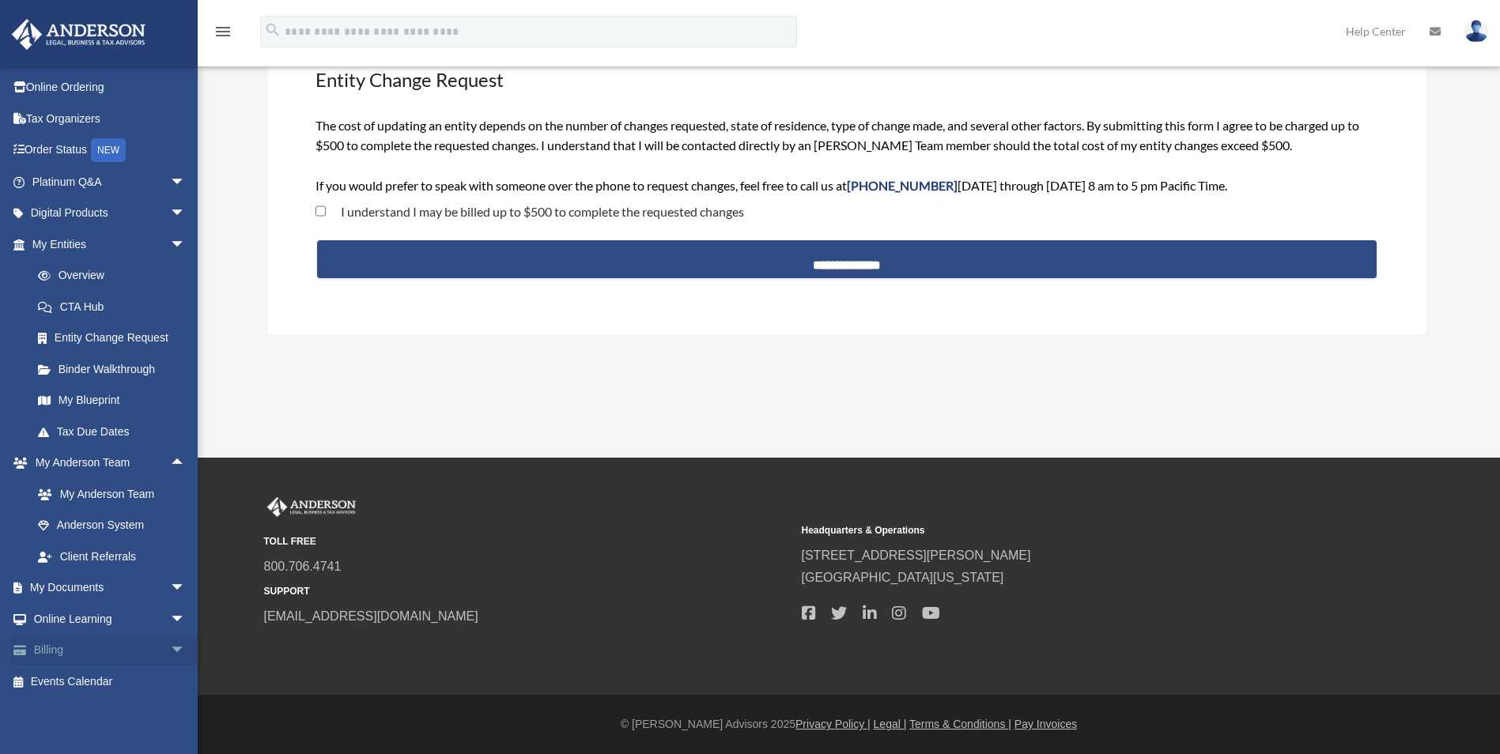
click at [170, 649] on span "arrow_drop_down" at bounding box center [186, 651] width 32 height 32
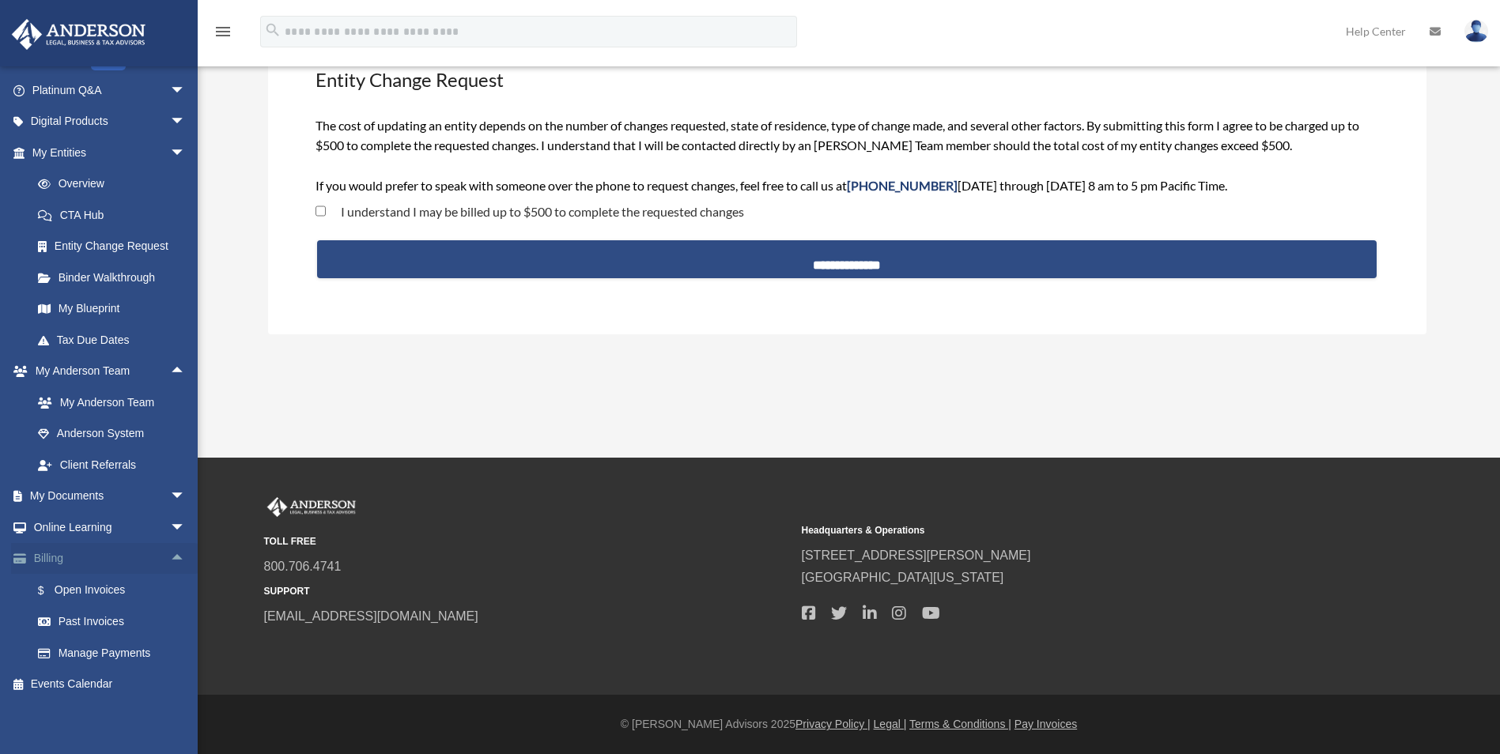
scroll to position [123, 0]
click at [86, 618] on link "Past Invoices" at bounding box center [115, 620] width 187 height 32
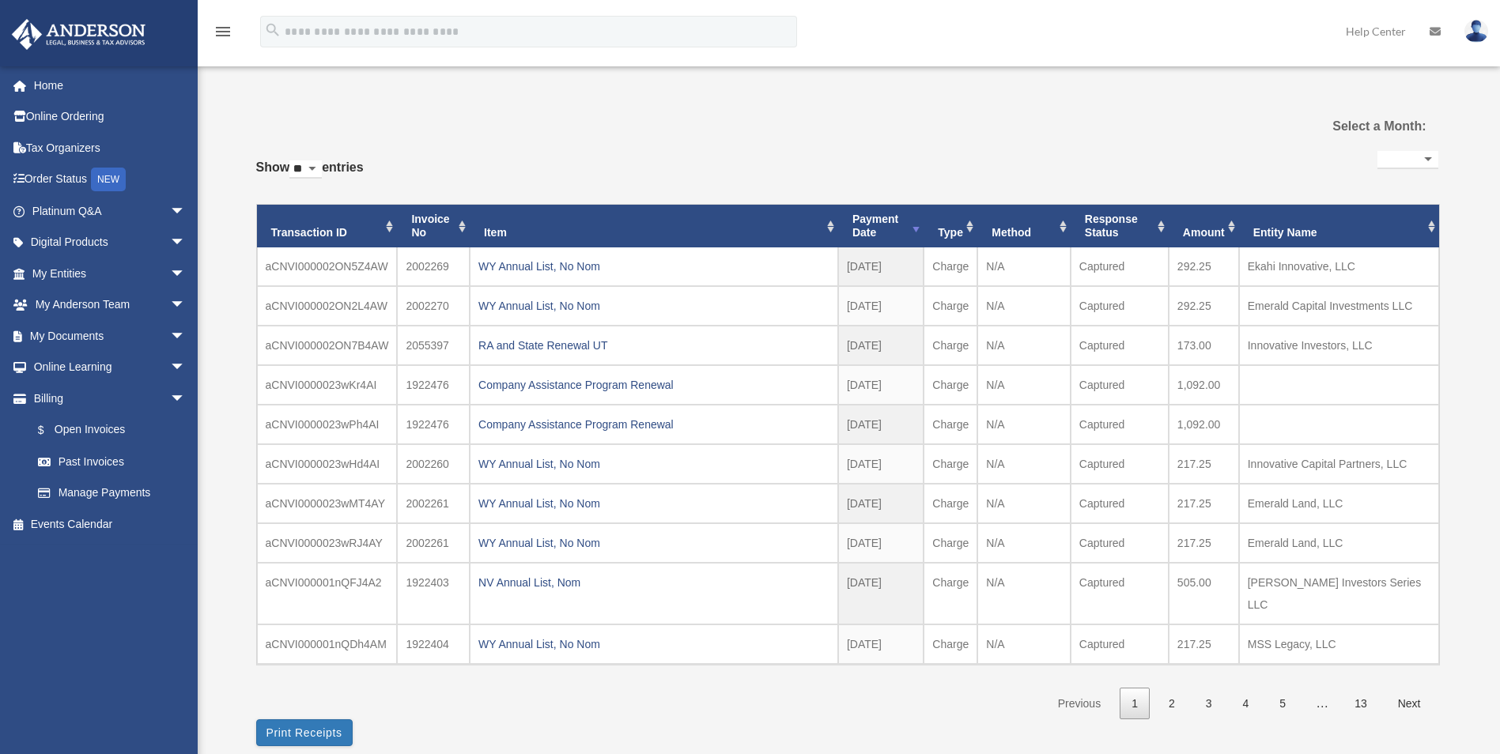
select select
click at [170, 334] on span "arrow_drop_down" at bounding box center [186, 336] width 32 height 32
click at [72, 395] on link "Meeting Minutes" at bounding box center [115, 399] width 187 height 32
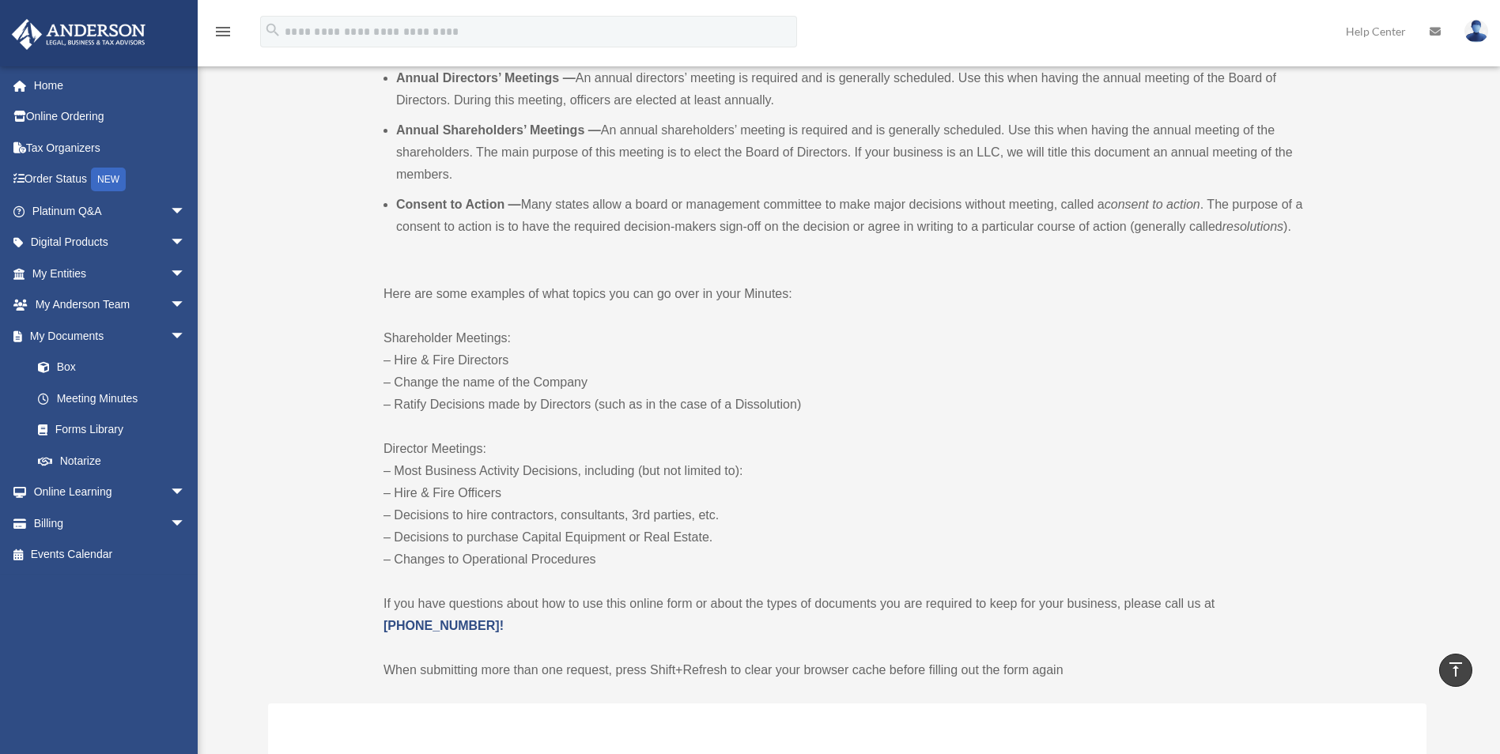
scroll to position [633, 0]
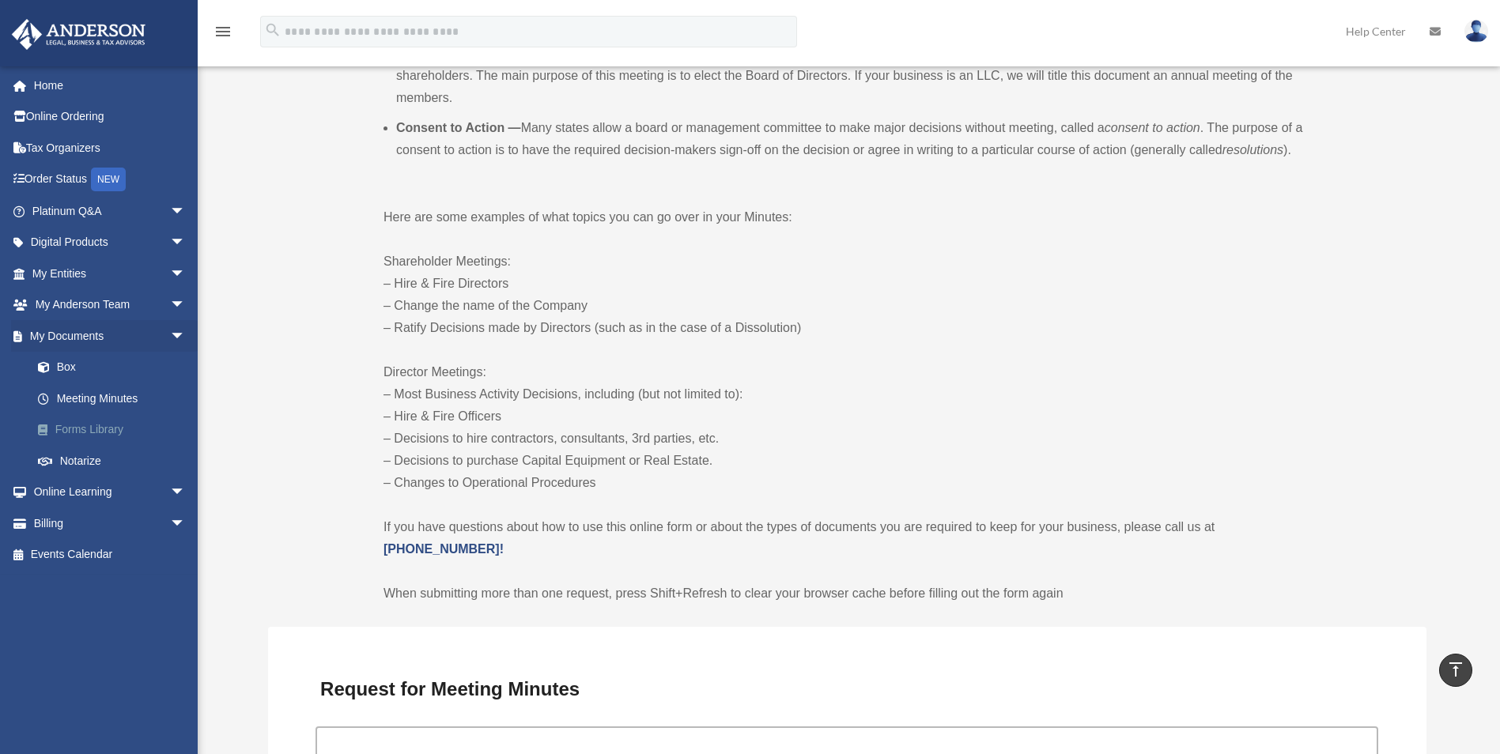
click at [79, 426] on link "Forms Library" at bounding box center [115, 430] width 187 height 32
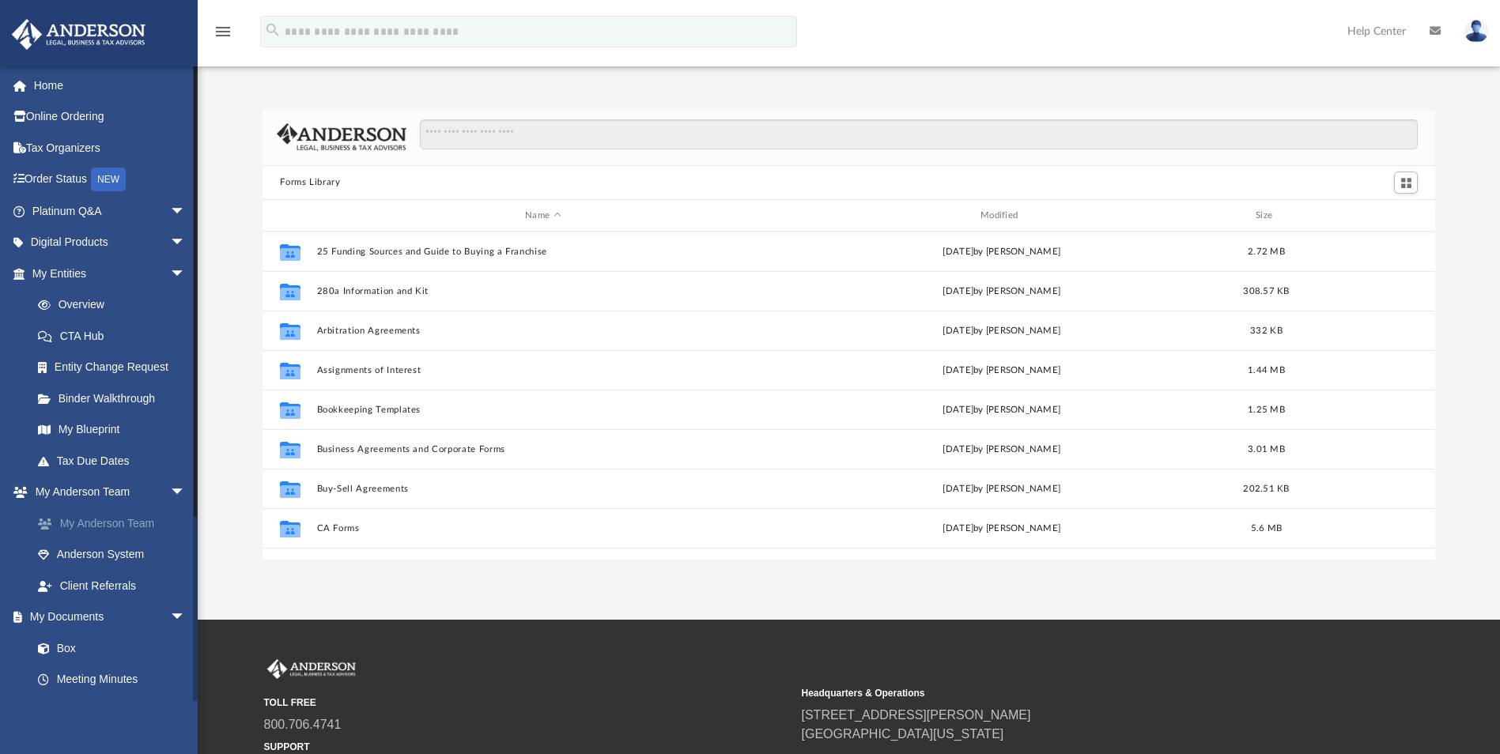
scroll to position [348, 1161]
click at [64, 646] on link "Box" at bounding box center [115, 649] width 187 height 32
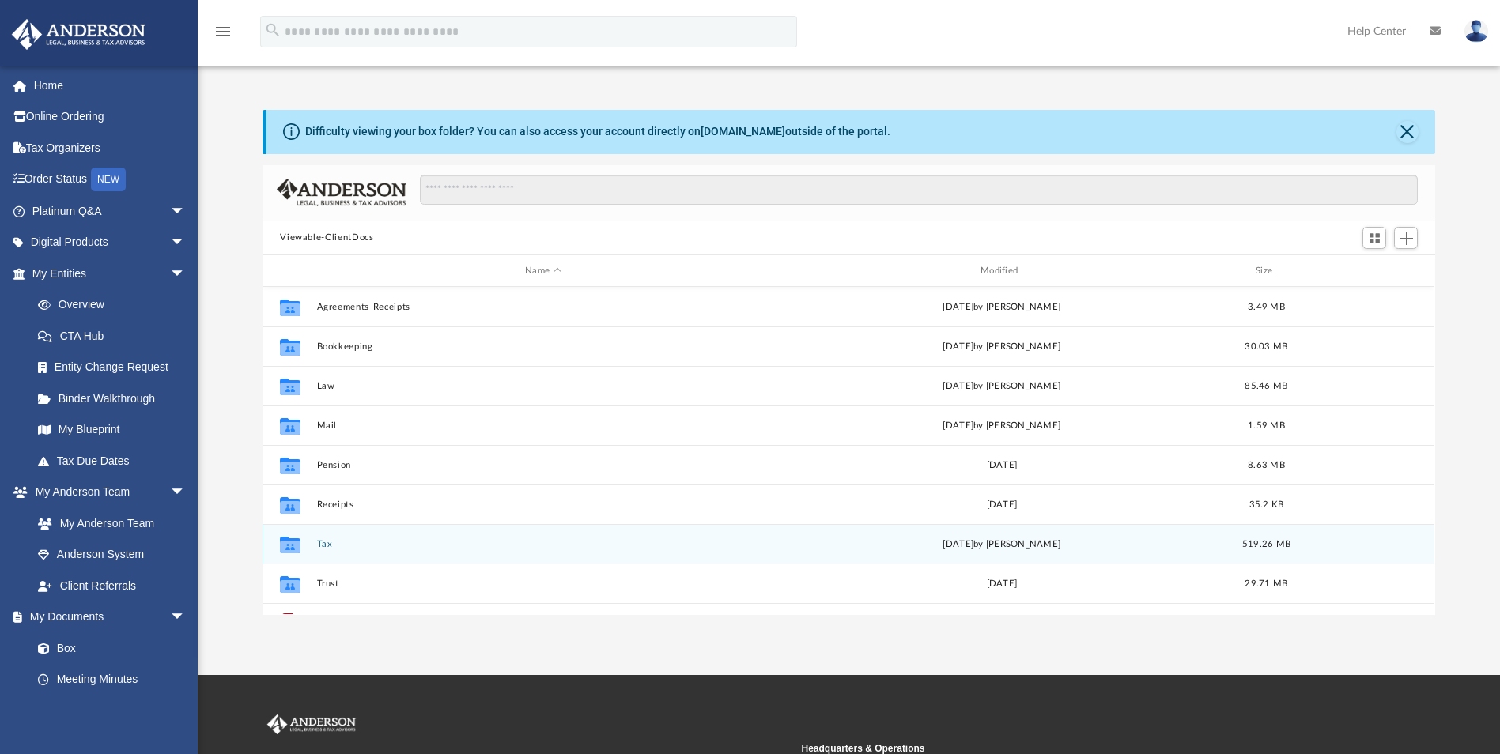
scroll to position [348, 1161]
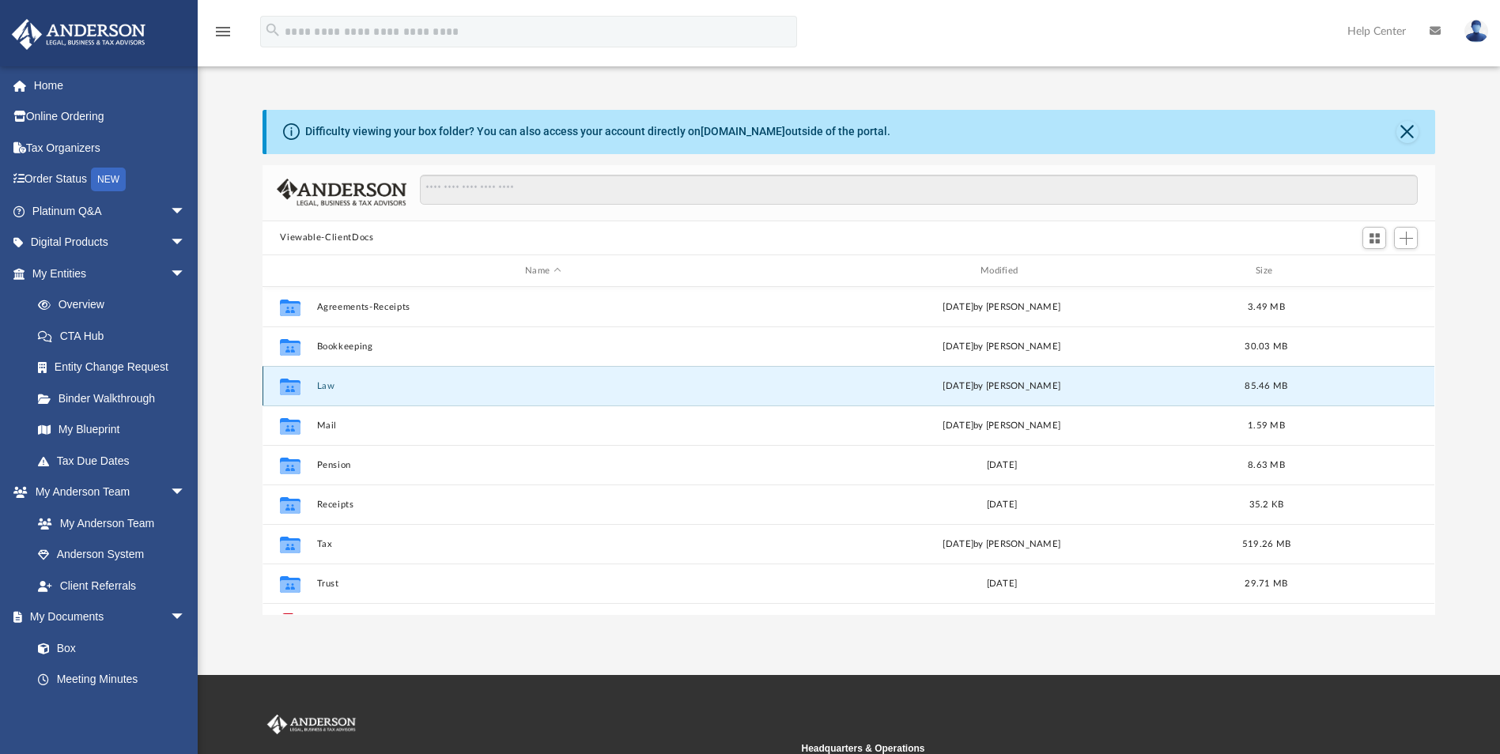
click at [325, 387] on button "Law" at bounding box center [543, 386] width 452 height 10
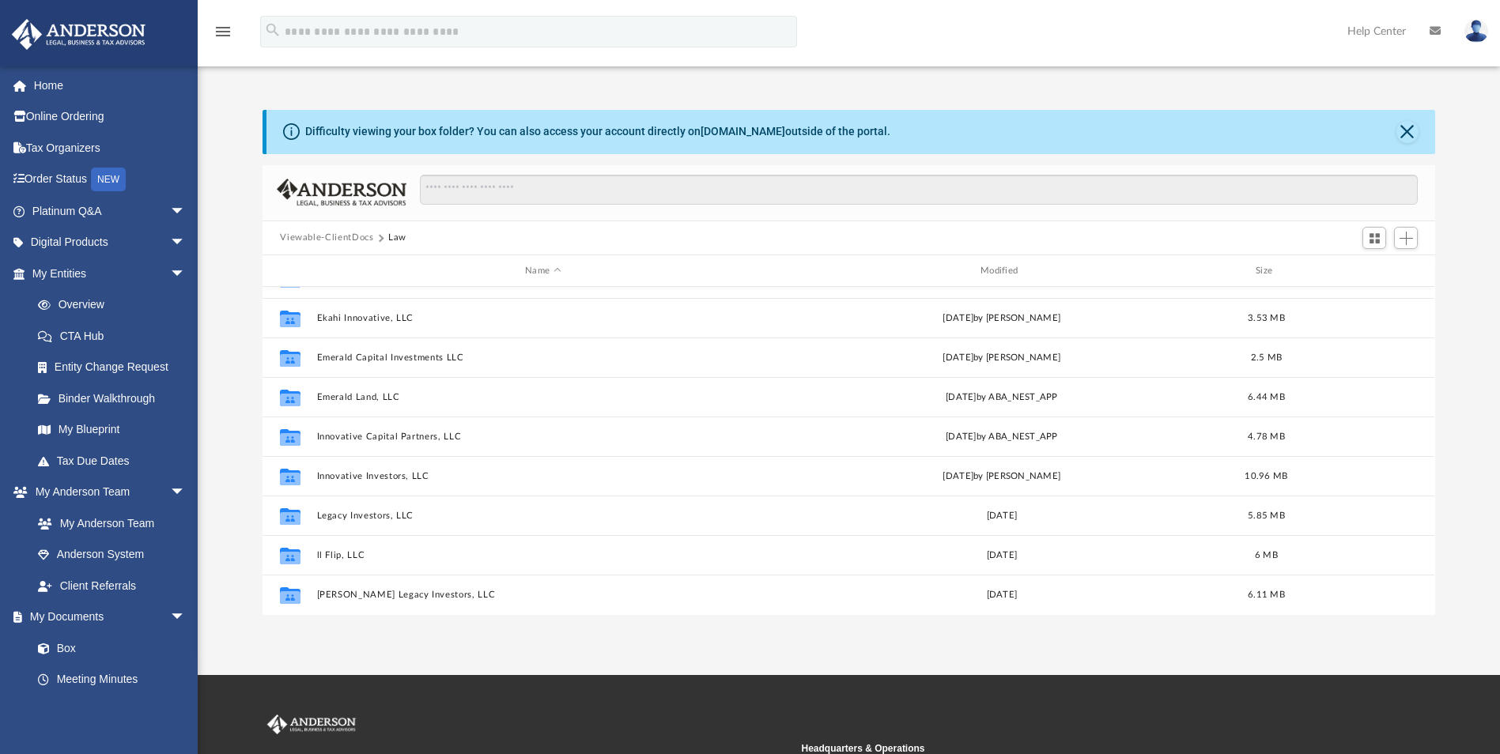
scroll to position [0, 0]
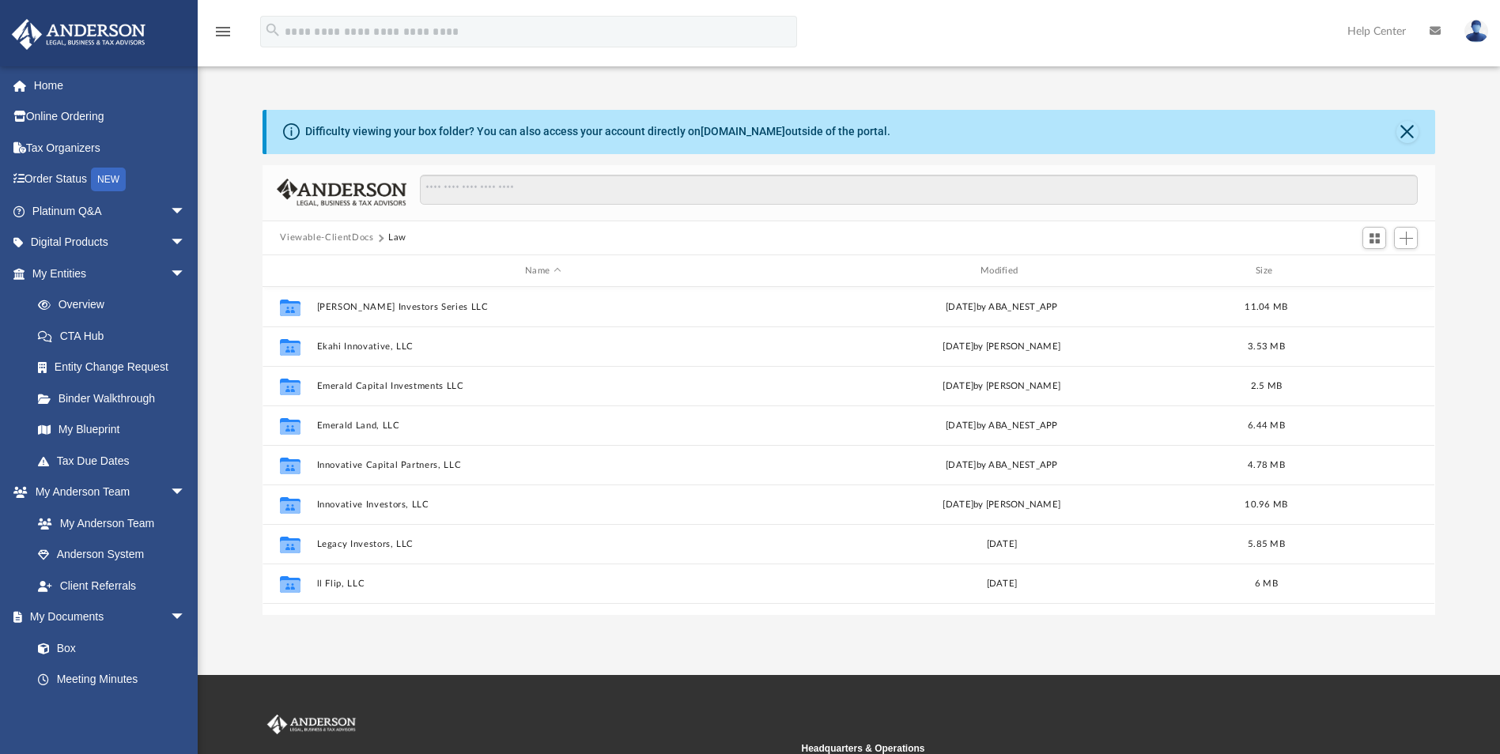
click at [326, 237] on button "Viewable-ClientDocs" at bounding box center [326, 238] width 93 height 14
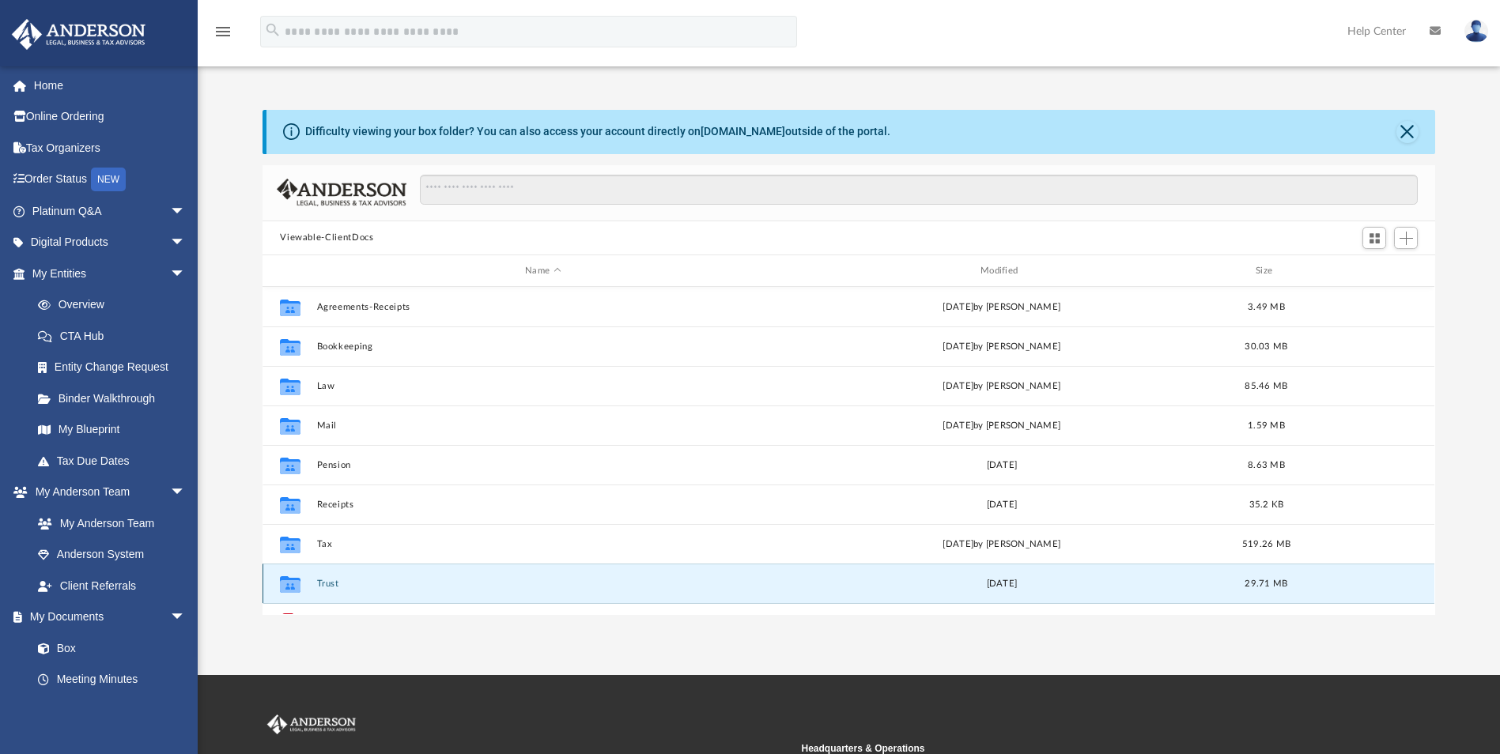
click at [328, 586] on button "Trust" at bounding box center [543, 584] width 452 height 10
